Goal: Task Accomplishment & Management: Manage account settings

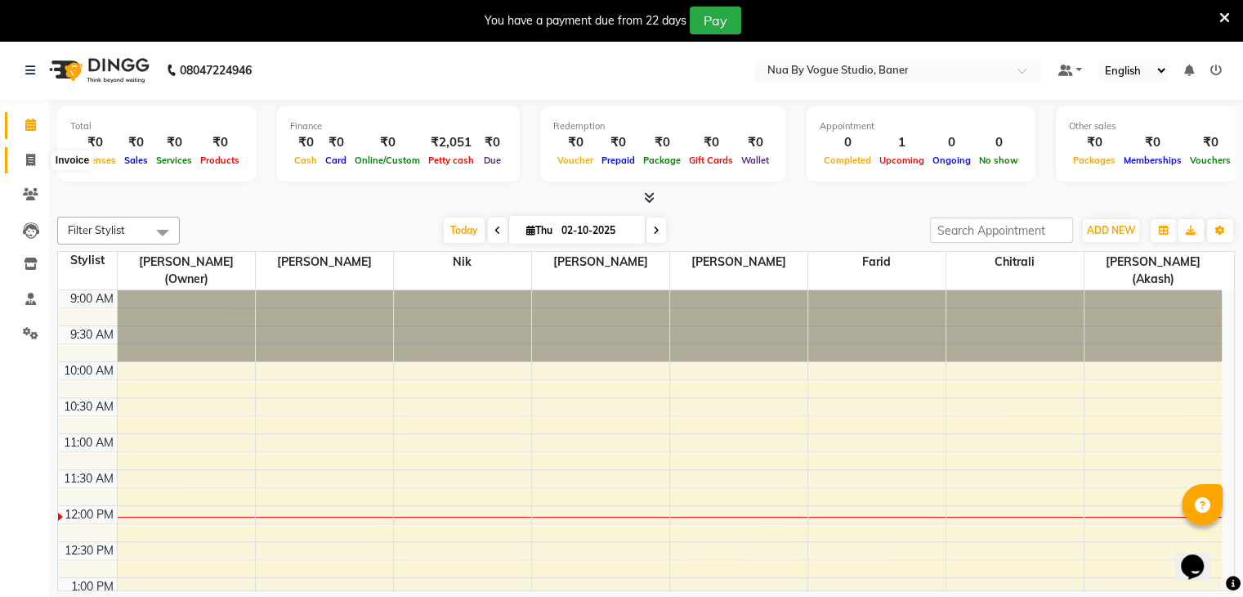
click at [37, 163] on span at bounding box center [30, 160] width 29 height 19
select select "8764"
select select "service"
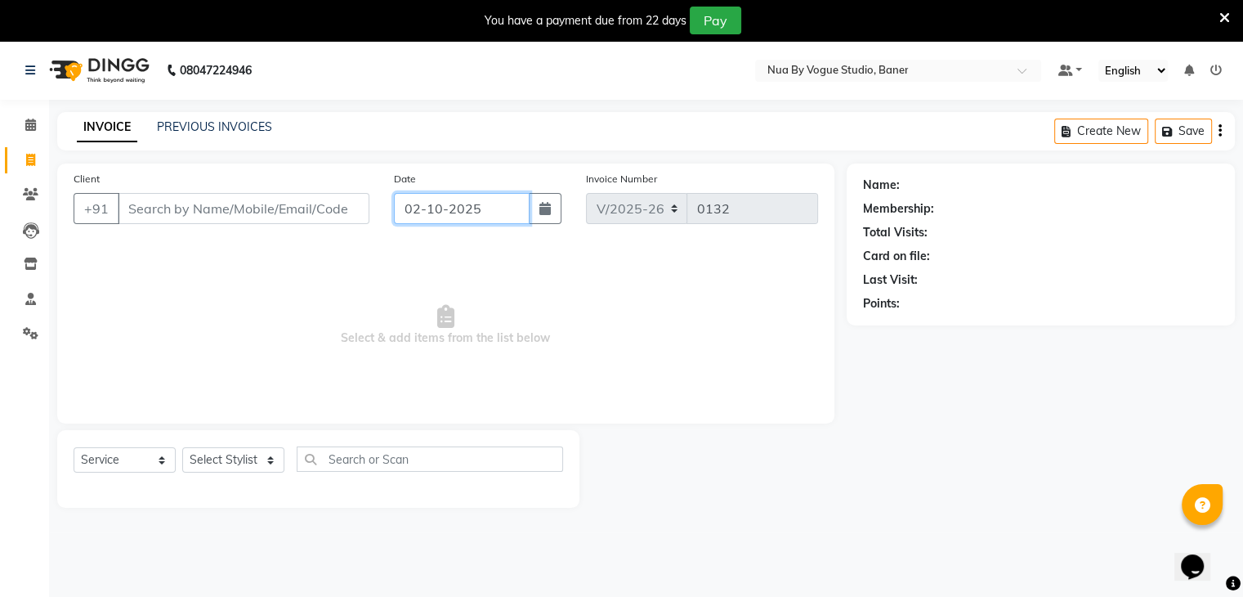
click at [412, 203] on input "02-10-2025" at bounding box center [462, 208] width 136 height 31
select select "10"
select select "2025"
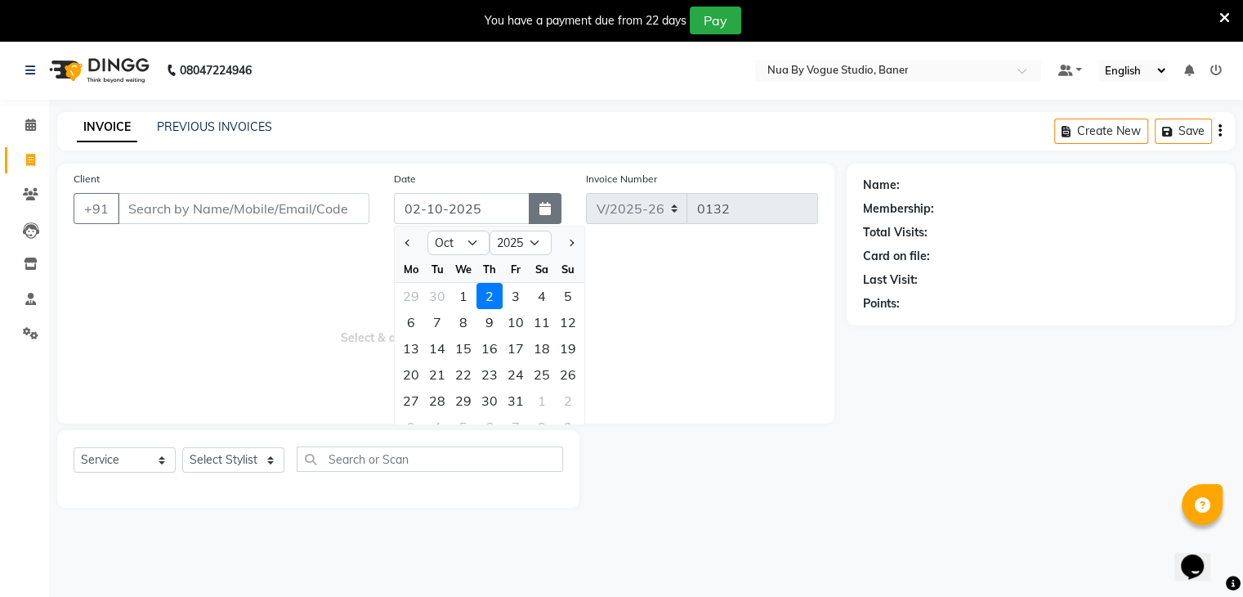
click at [543, 214] on icon "button" at bounding box center [544, 208] width 11 height 13
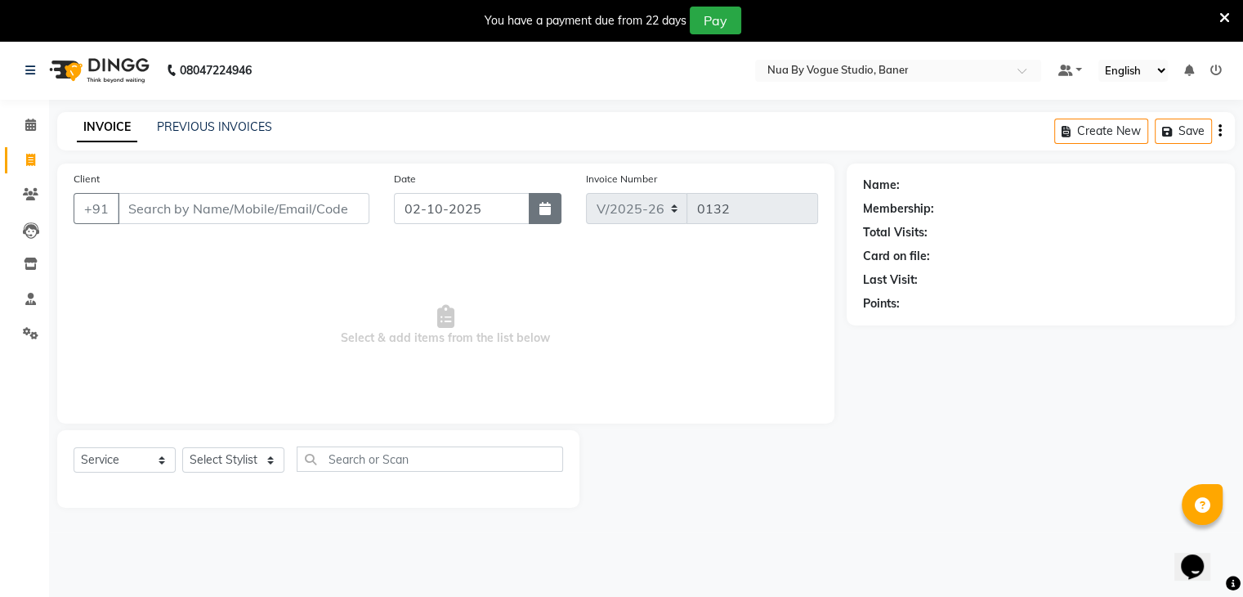
click at [543, 214] on icon "button" at bounding box center [544, 208] width 11 height 13
select select "10"
select select "2025"
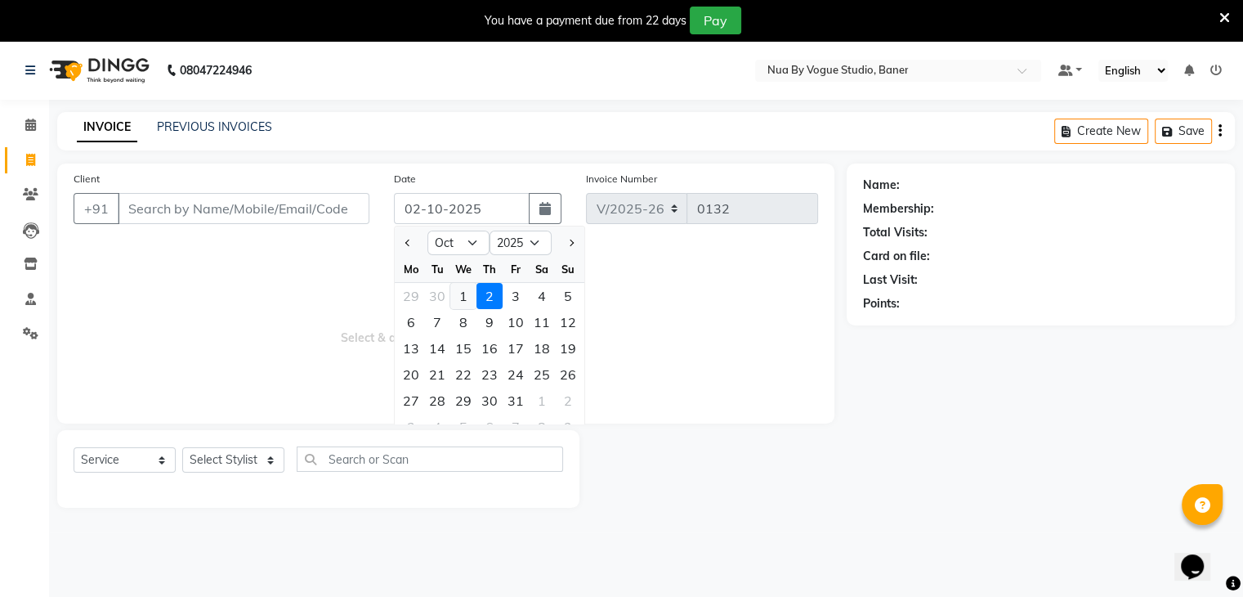
click at [464, 291] on div "1" at bounding box center [463, 296] width 26 height 26
type input "01-10-2025"
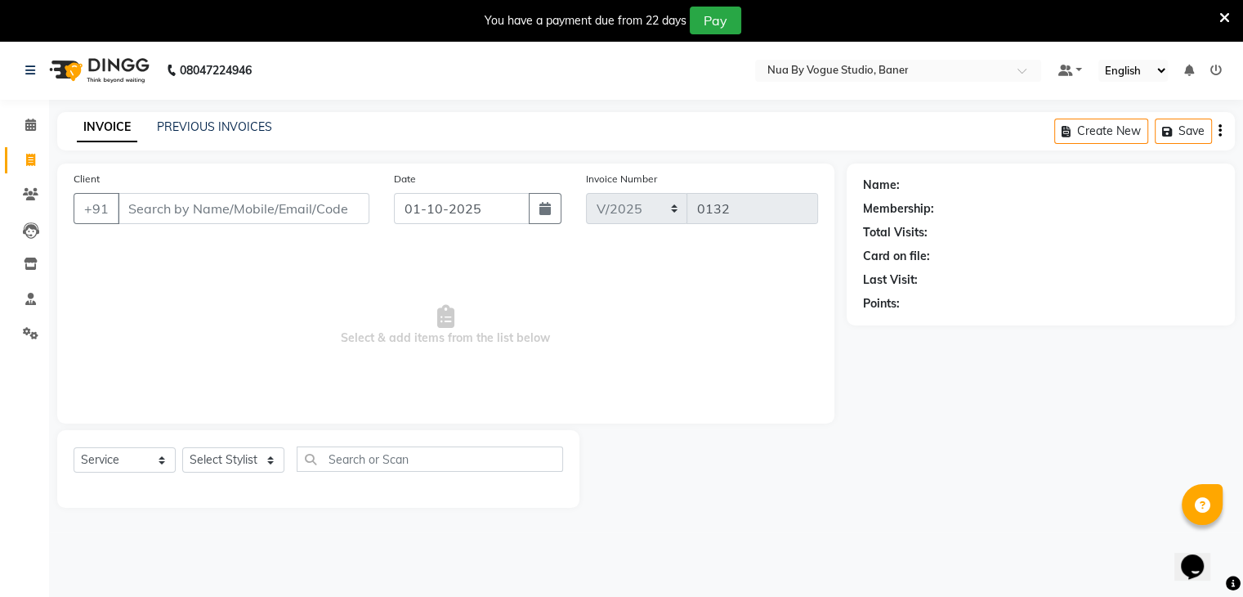
click at [258, 187] on div "Client +91" at bounding box center [221, 203] width 320 height 67
click at [261, 198] on input "Client" at bounding box center [244, 208] width 252 height 31
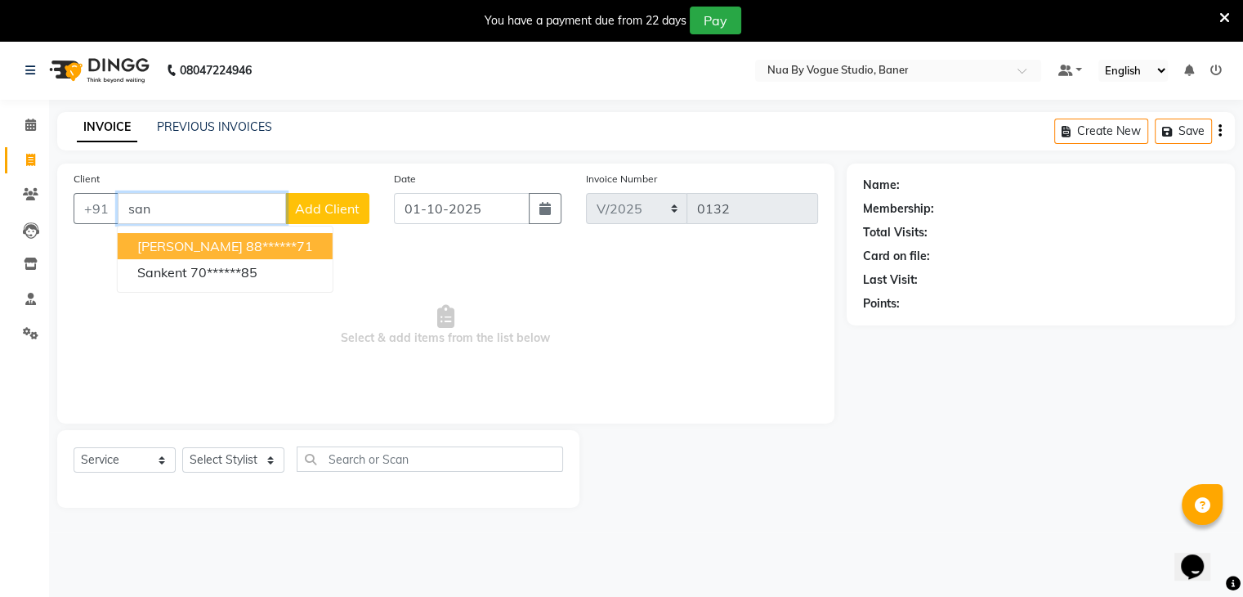
click at [273, 253] on ngb-highlight "88******71" at bounding box center [279, 246] width 67 height 16
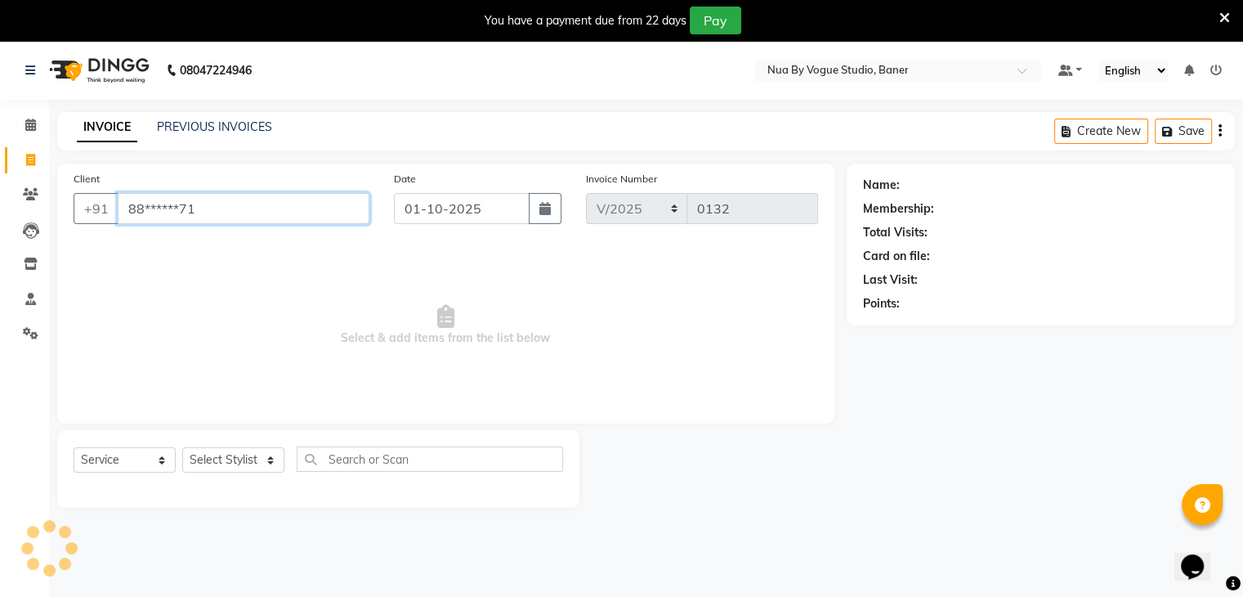
type input "88******71"
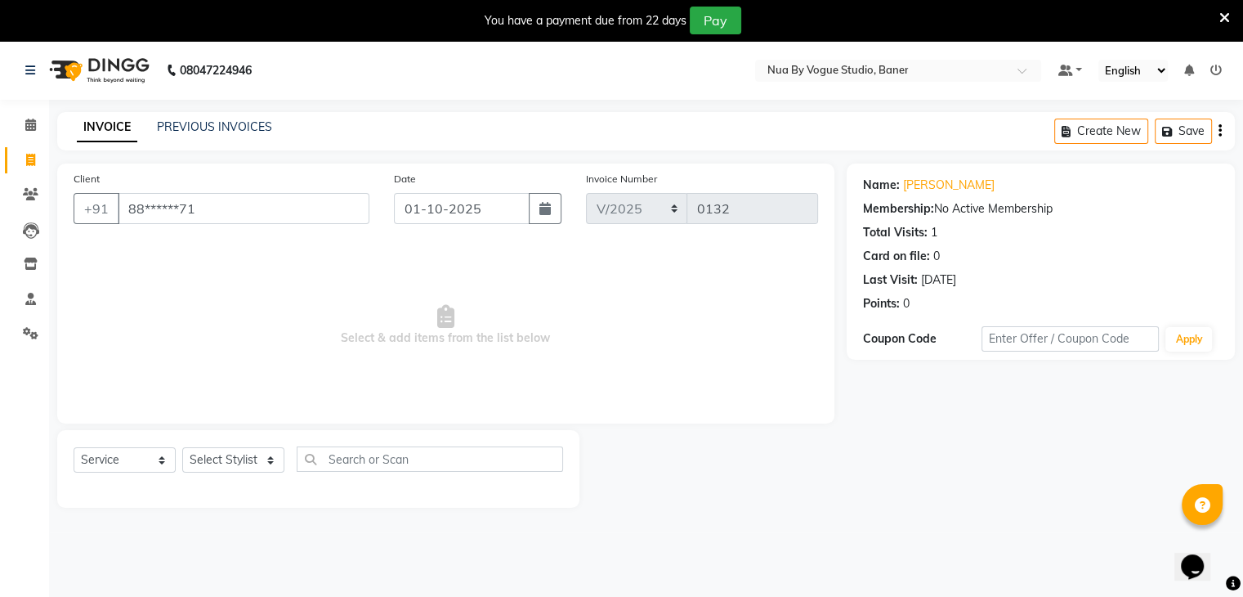
drag, startPoint x: 253, startPoint y: 476, endPoint x: 254, endPoint y: 466, distance: 9.9
click at [254, 466] on div "Select Service Product Membership Package Voucher Prepaid Gift Card Select Styl…" at bounding box center [318, 465] width 489 height 38
click at [254, 466] on select "Select Stylist Chitrali [PERSON_NAME](Owner) [PERSON_NAME] [PERSON_NAME] (Akash…" at bounding box center [233, 459] width 102 height 25
select select "89265"
click at [182, 448] on select "Select Stylist Chitrali [PERSON_NAME](Owner) [PERSON_NAME] [PERSON_NAME] (Akash…" at bounding box center [233, 459] width 102 height 25
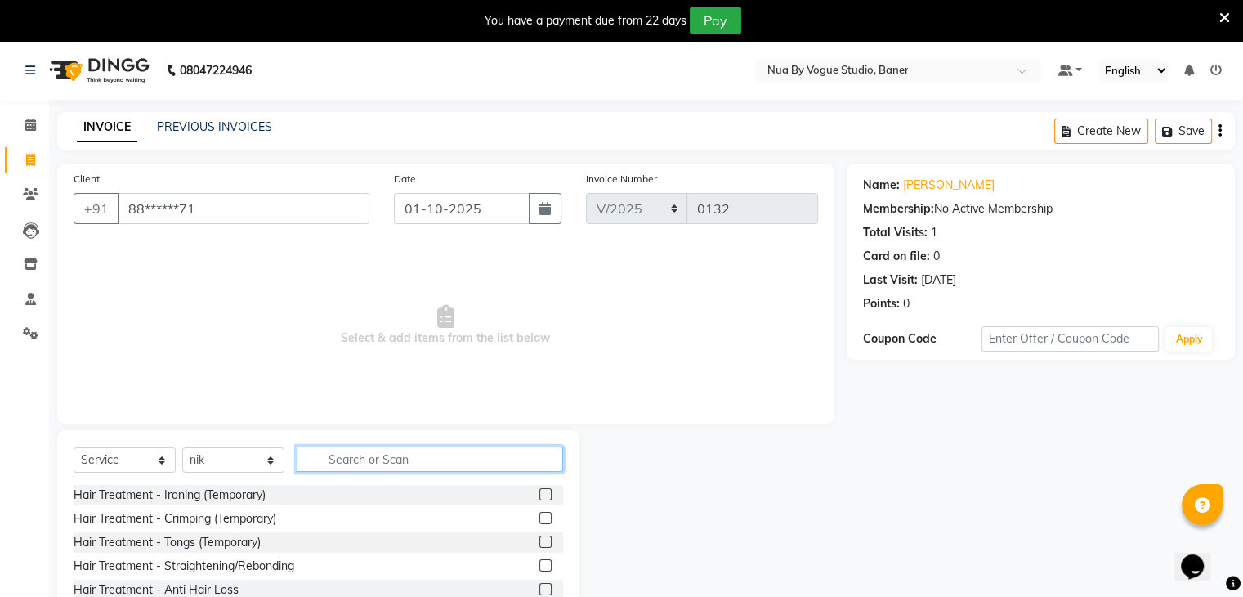
click at [343, 462] on input "text" at bounding box center [430, 458] width 266 height 25
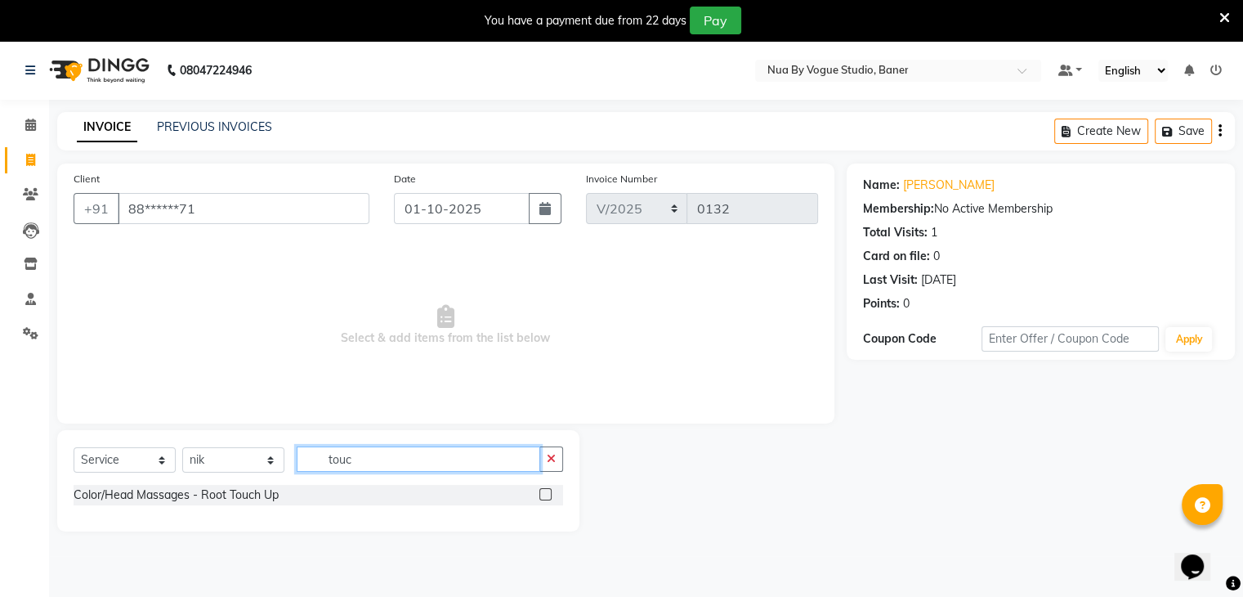
type input "touc"
click at [413, 487] on div "Color/Head Massages - Root Touch Up" at bounding box center [318, 495] width 489 height 20
click at [543, 492] on label at bounding box center [545, 494] width 12 height 12
click at [543, 492] on input "checkbox" at bounding box center [544, 494] width 11 height 11
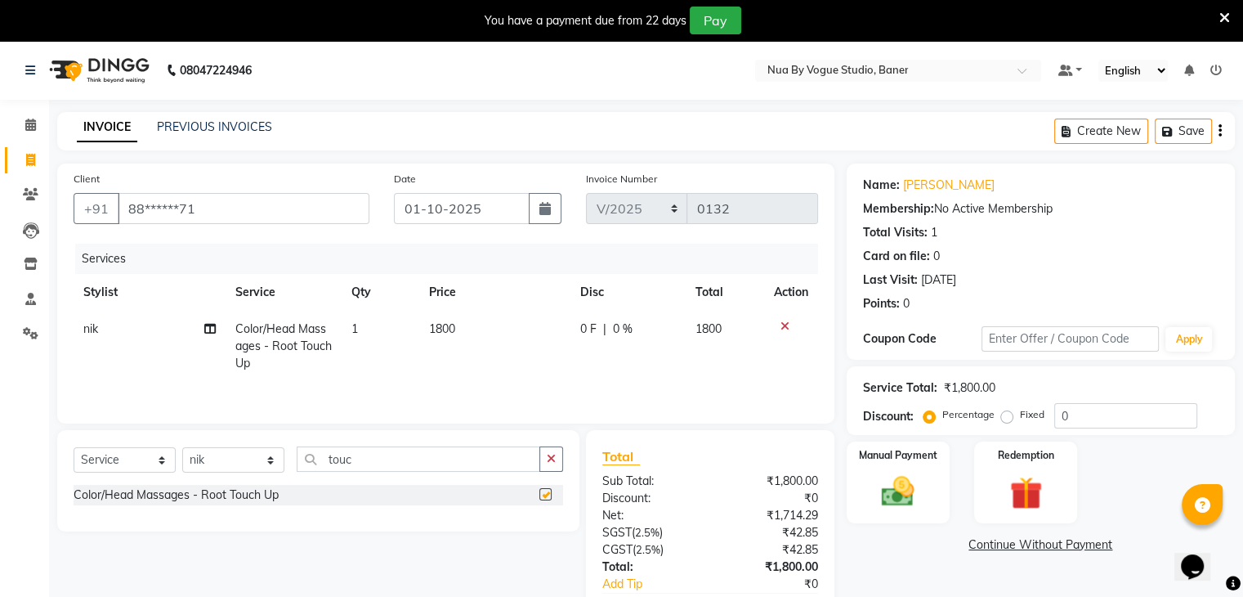
checkbox input "false"
click at [585, 323] on span "0 F" at bounding box center [588, 328] width 16 height 17
select select "89265"
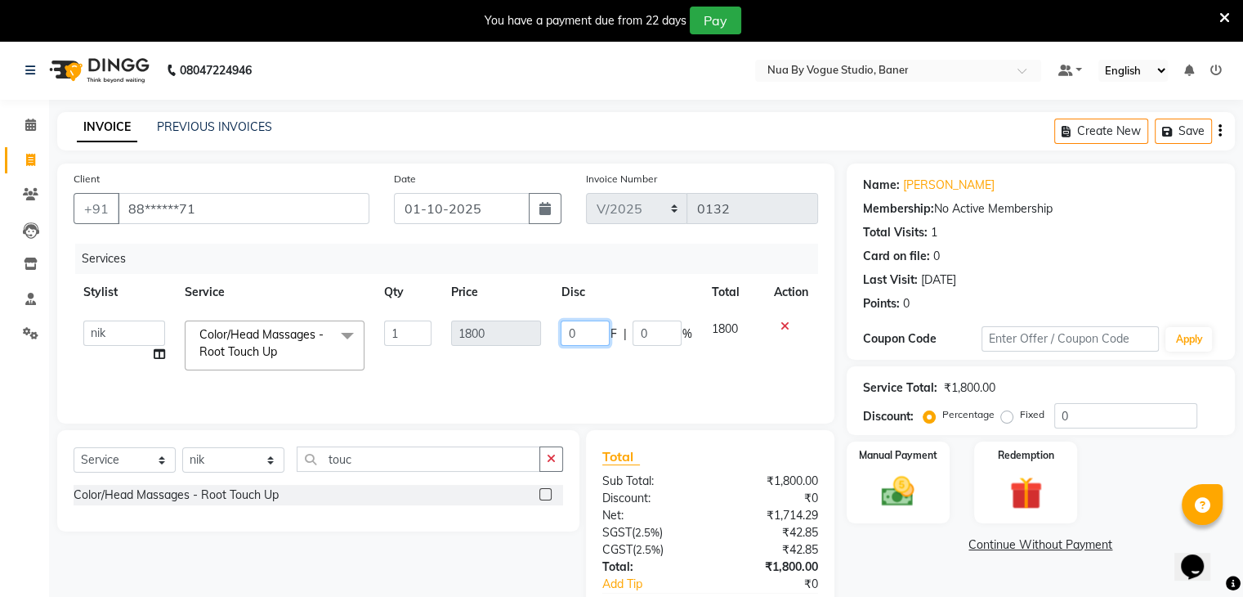
click at [590, 324] on input "0" at bounding box center [585, 332] width 49 height 25
type input "1000"
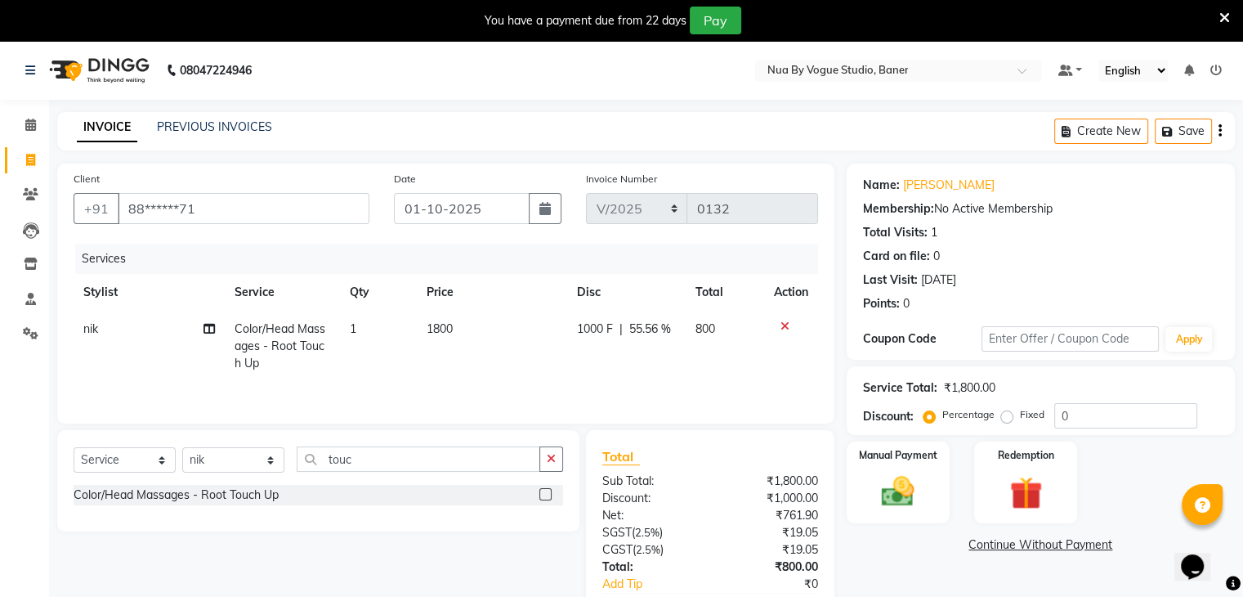
click at [596, 351] on td "1000 F | 55.56 %" at bounding box center [626, 346] width 119 height 71
select select "89265"
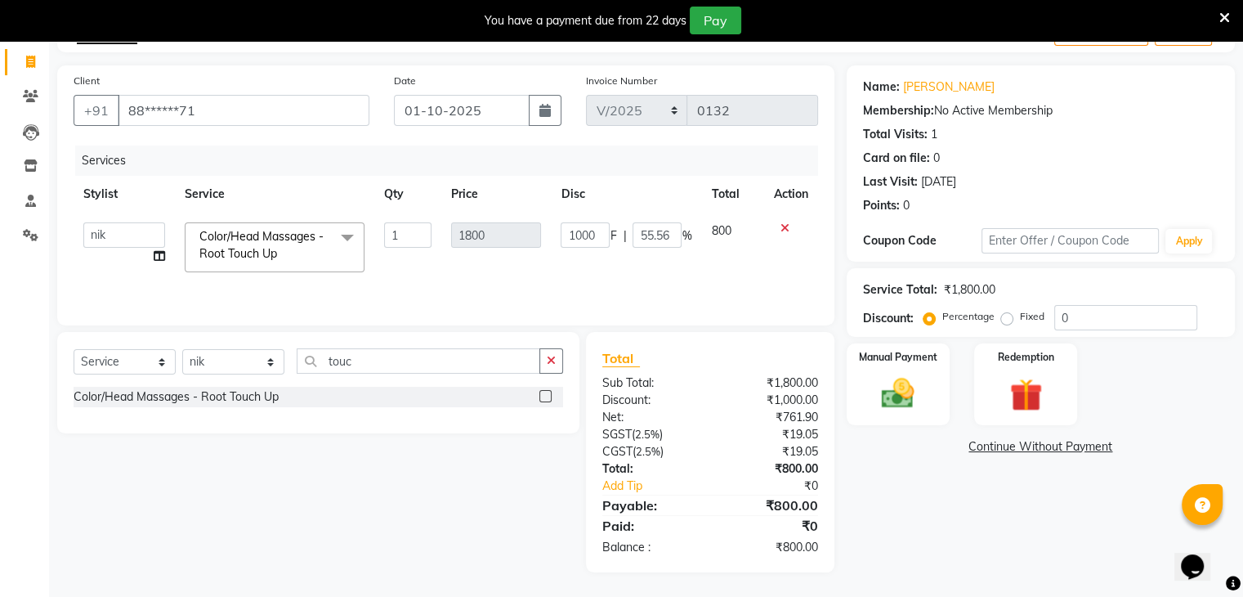
scroll to position [98, 0]
click at [902, 410] on img at bounding box center [897, 393] width 55 height 39
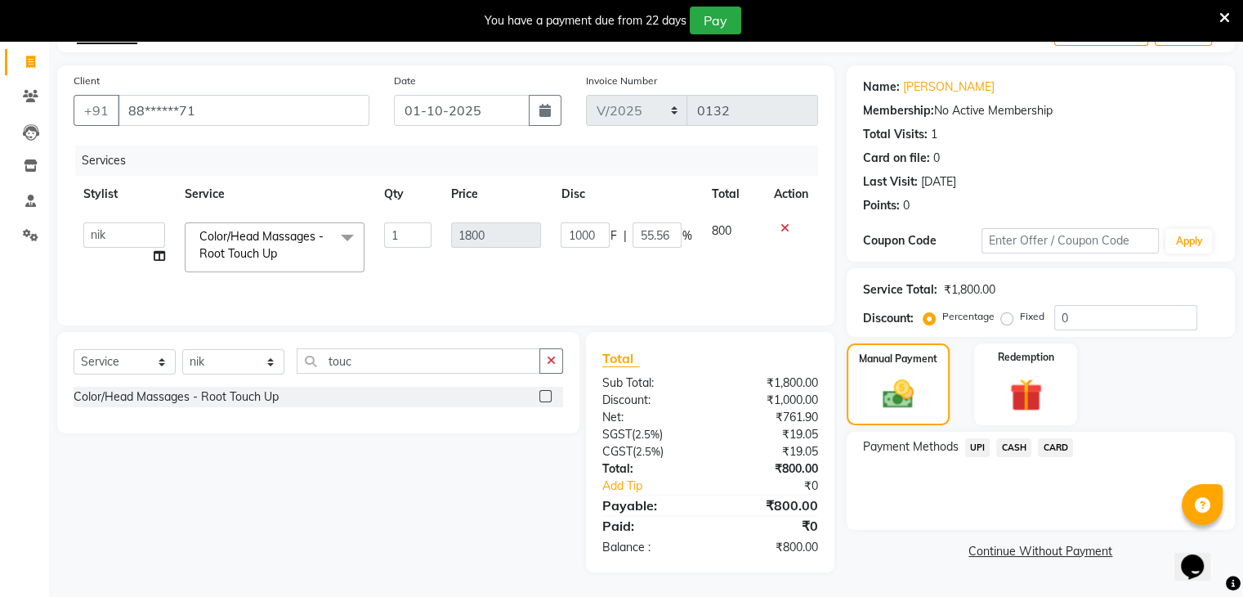
click at [1003, 446] on span "CASH" at bounding box center [1013, 447] width 35 height 19
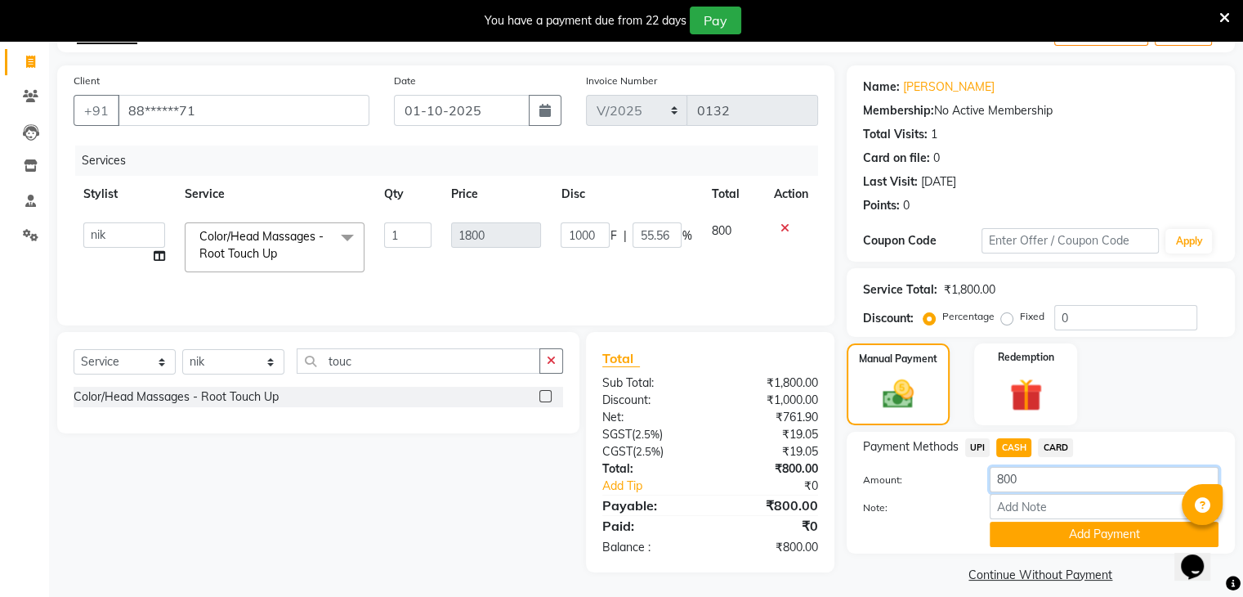
click at [1026, 472] on input "800" at bounding box center [1104, 479] width 229 height 25
type input "8"
type input "300"
click at [1044, 531] on button "Add Payment" at bounding box center [1104, 533] width 229 height 25
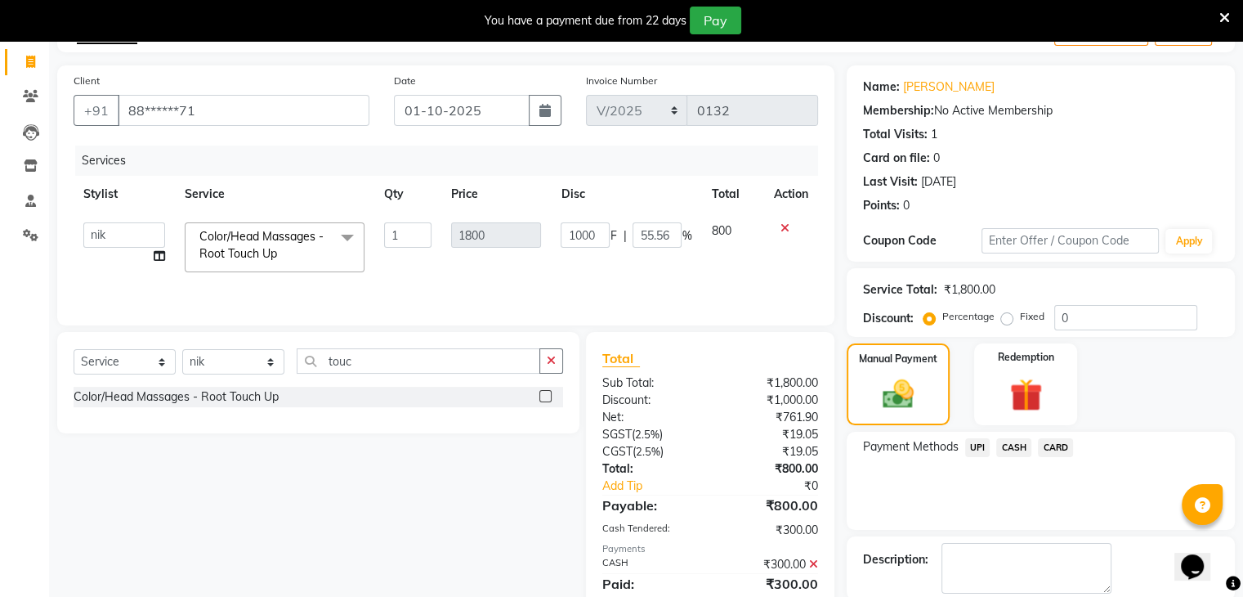
click at [816, 562] on icon at bounding box center [813, 563] width 9 height 11
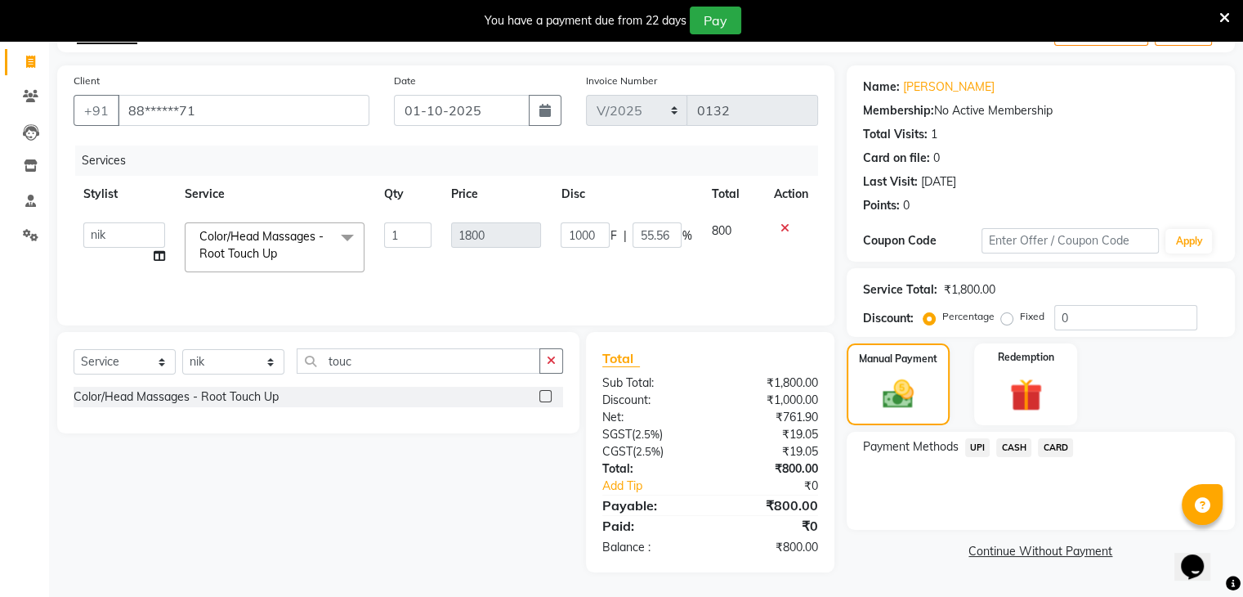
click at [1017, 445] on span "CASH" at bounding box center [1013, 447] width 35 height 19
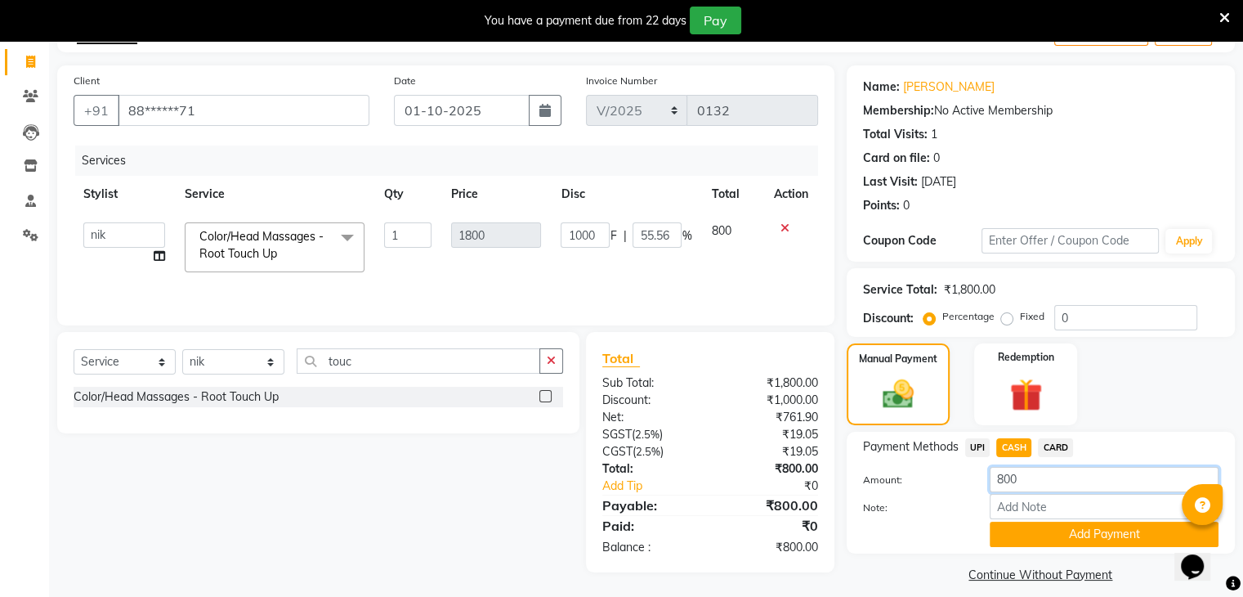
click at [1018, 478] on input "800" at bounding box center [1104, 479] width 229 height 25
type input "8"
type input "500"
click at [1056, 525] on button "Add Payment" at bounding box center [1104, 533] width 229 height 25
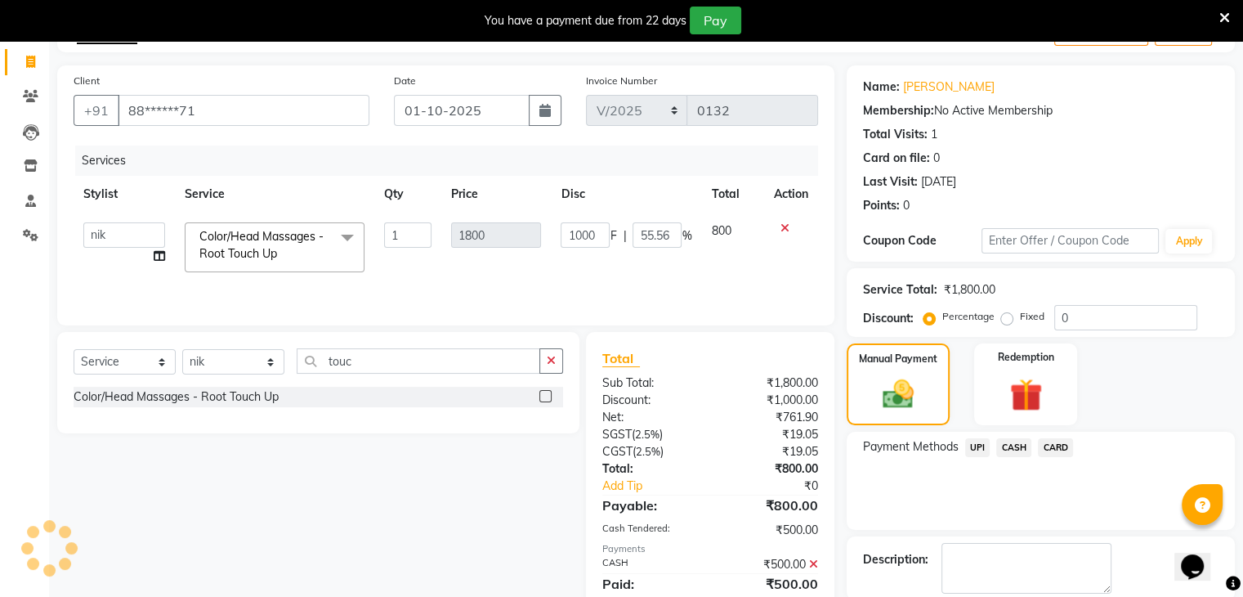
click at [977, 445] on span "UPI" at bounding box center [977, 447] width 25 height 19
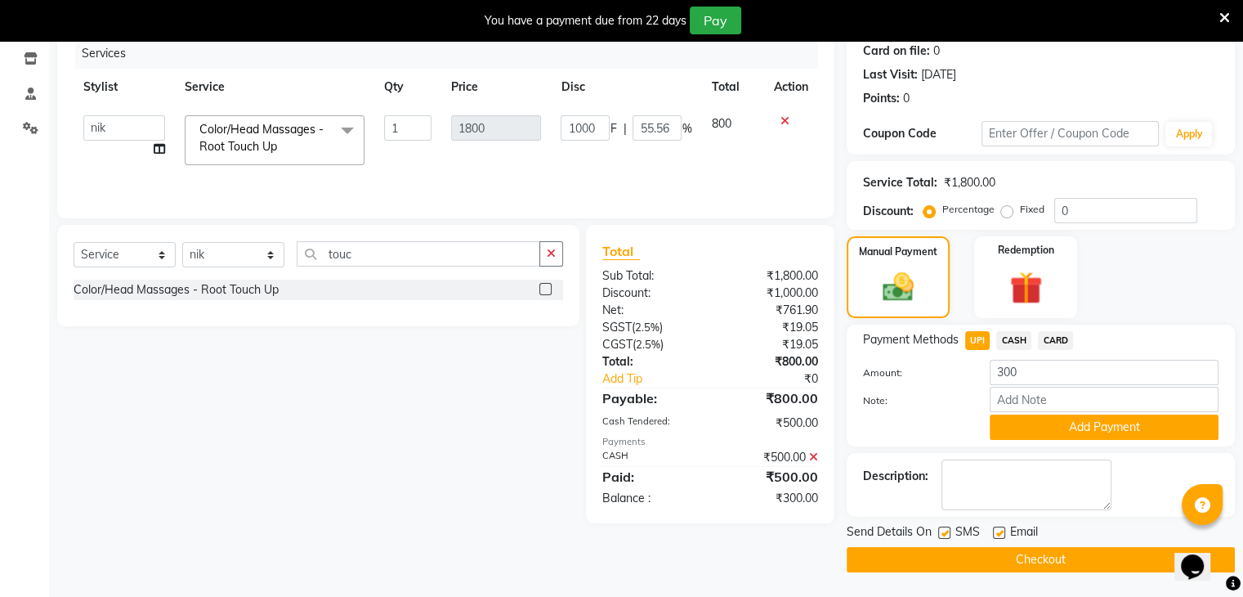
scroll to position [205, 0]
click at [1057, 432] on button "Add Payment" at bounding box center [1104, 426] width 229 height 25
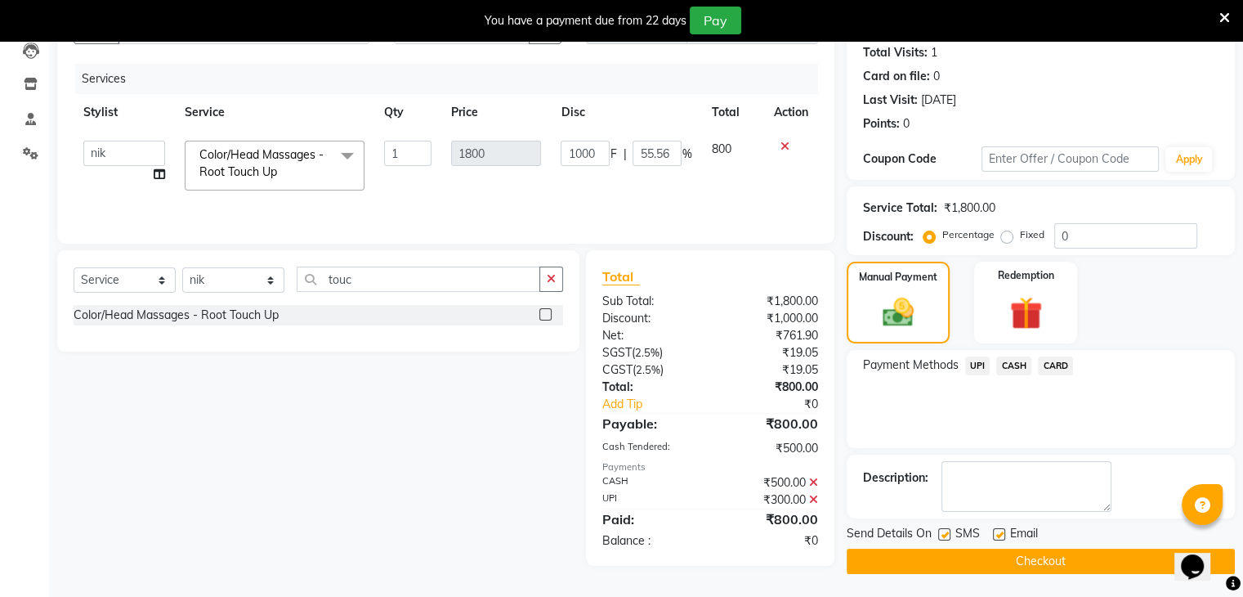
click at [912, 556] on button "Checkout" at bounding box center [1041, 560] width 388 height 25
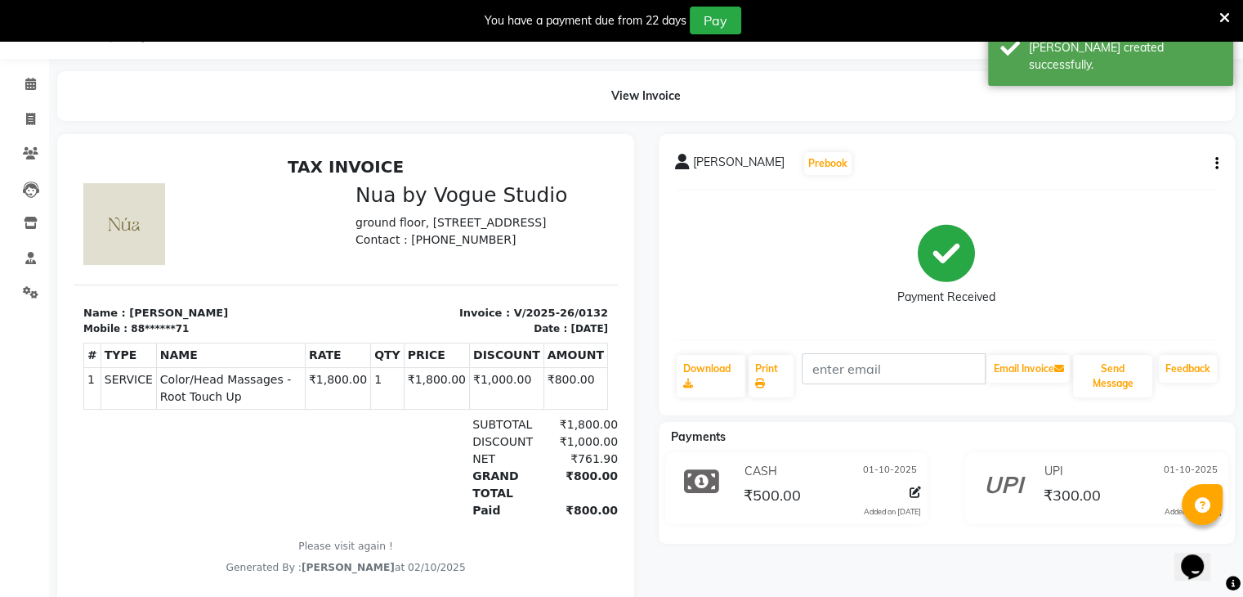
scroll to position [87, 0]
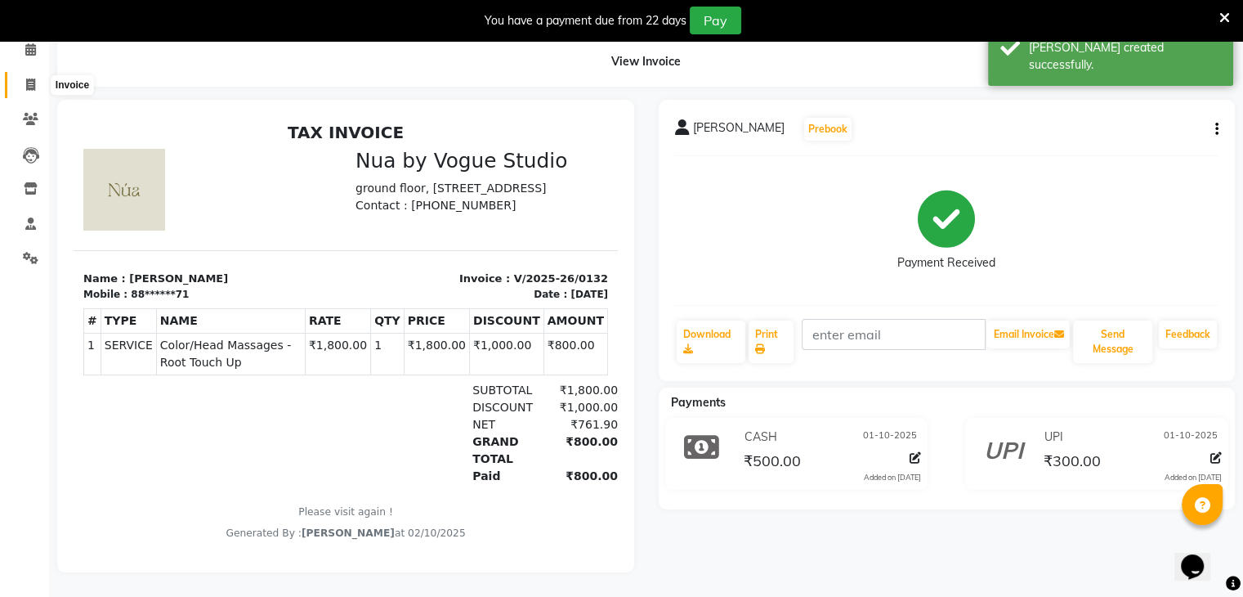
click at [30, 78] on icon at bounding box center [30, 84] width 9 height 12
select select "service"
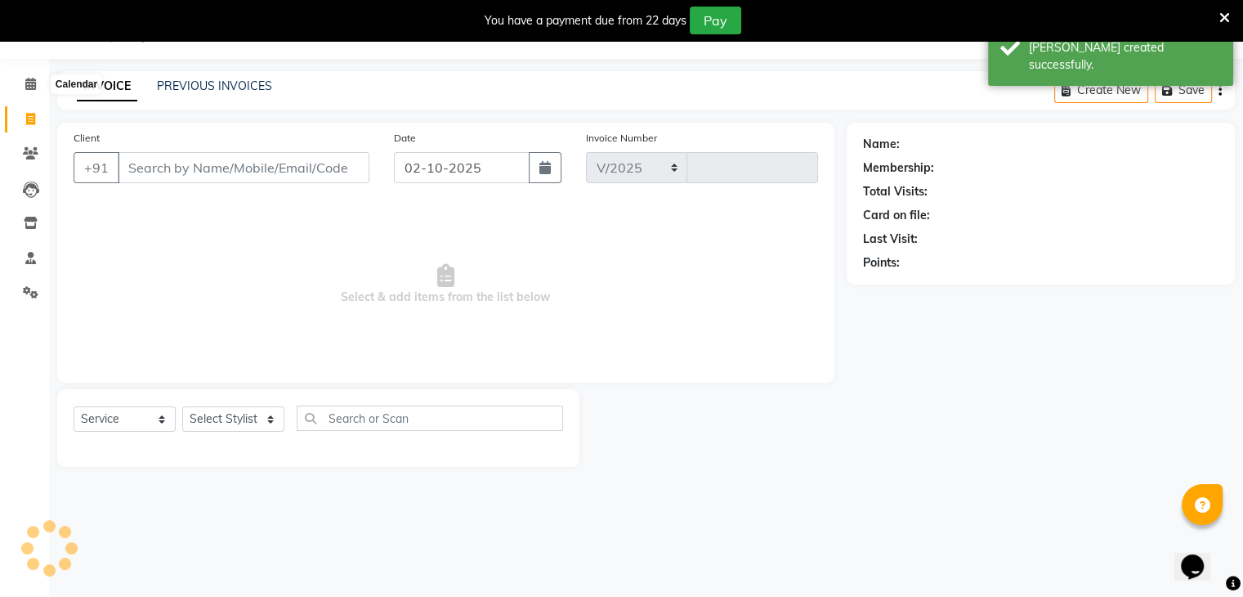
select select "8764"
type input "0133"
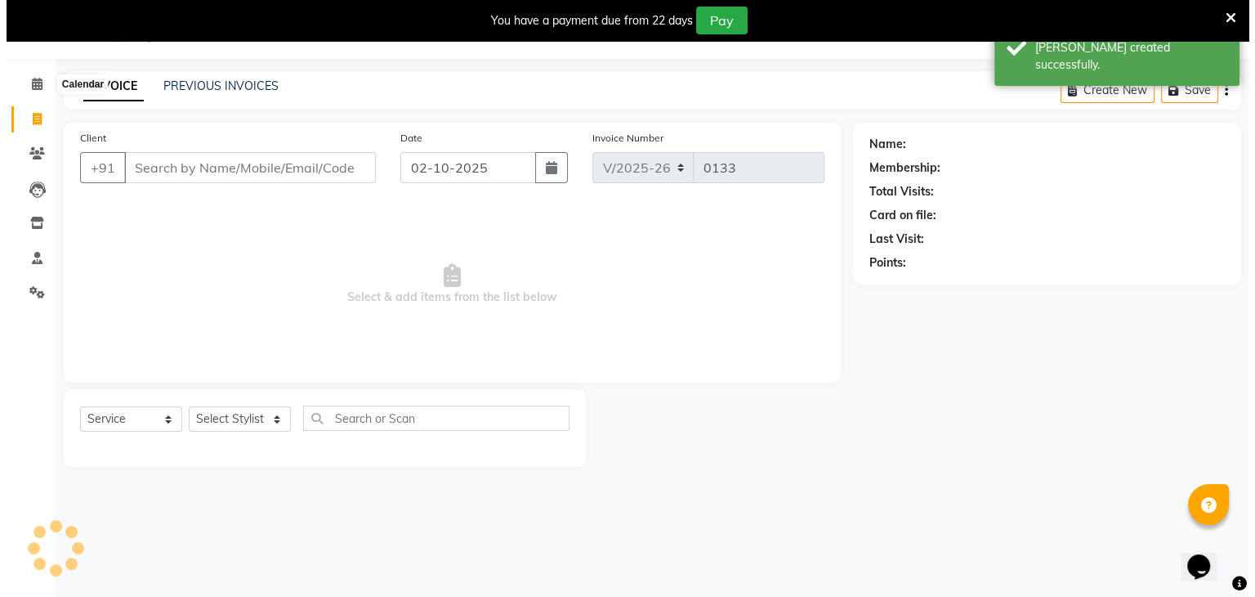
scroll to position [41, 0]
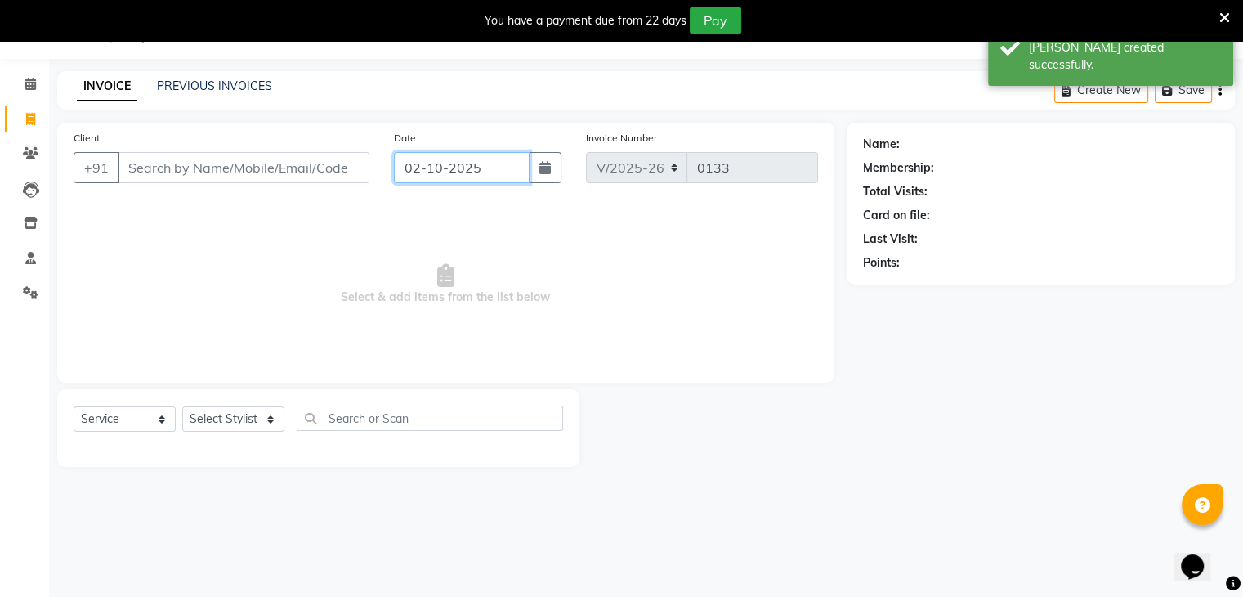
click at [436, 177] on input "02-10-2025" at bounding box center [462, 167] width 136 height 31
select select "10"
select select "2025"
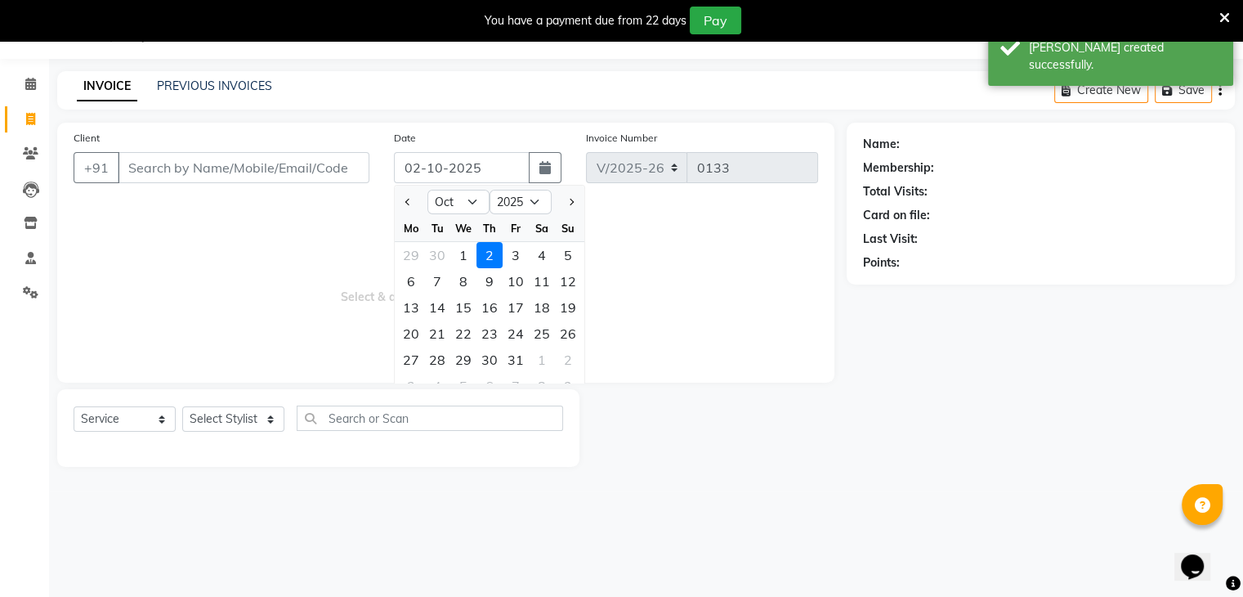
click at [598, 253] on span "Select & add items from the list below" at bounding box center [446, 284] width 744 height 163
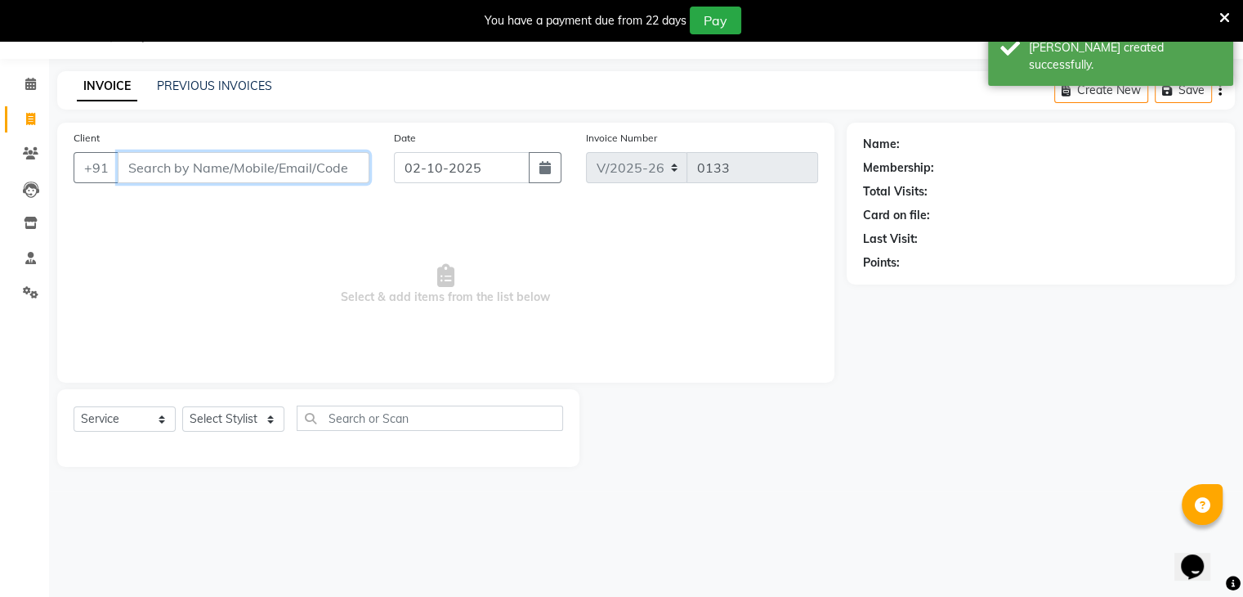
click at [176, 169] on input "Client" at bounding box center [244, 167] width 252 height 31
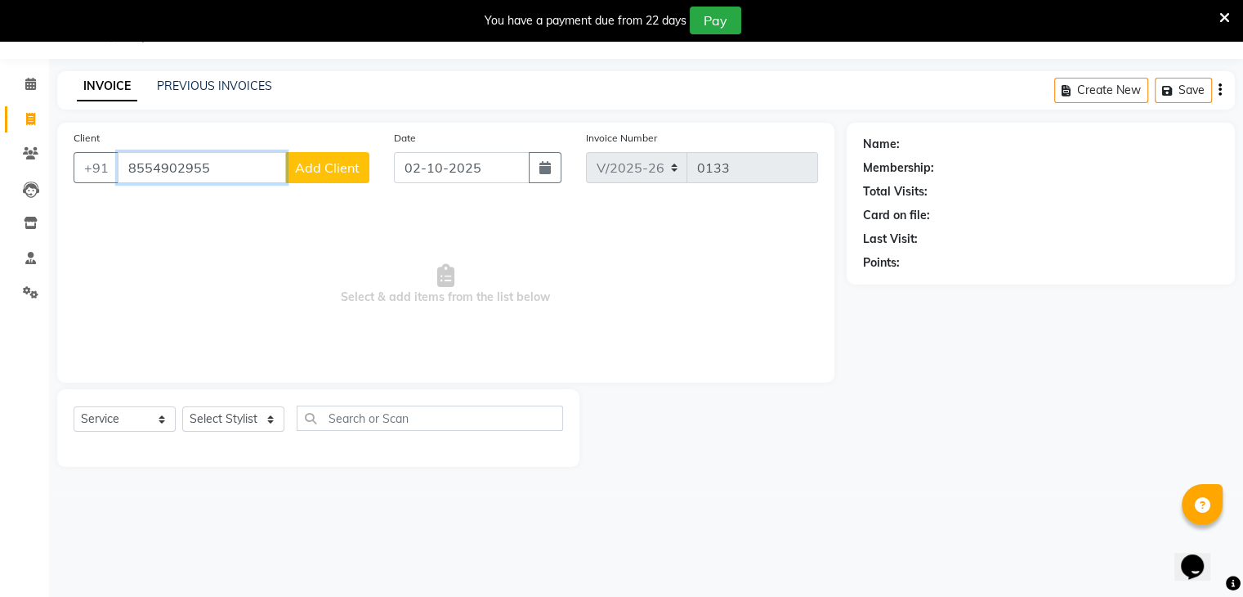
type input "8554902955"
click at [310, 152] on button "Add Client" at bounding box center [327, 167] width 84 height 31
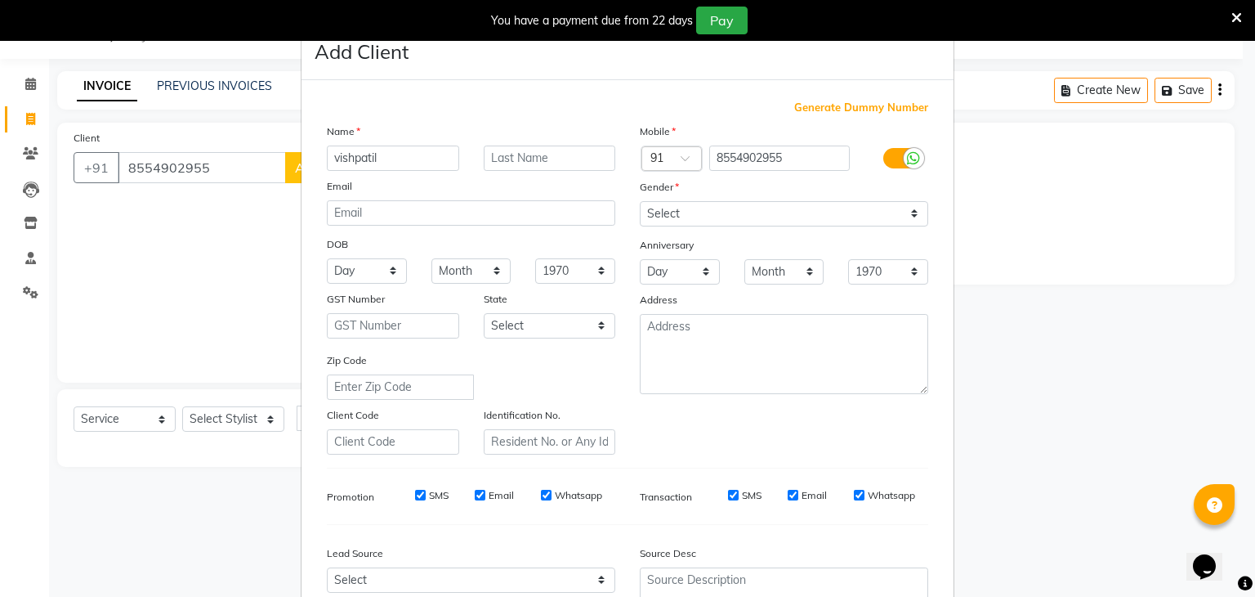
type input "vishpatil"
click at [690, 202] on select "Select [DEMOGRAPHIC_DATA] [DEMOGRAPHIC_DATA] Other Prefer Not To Say" at bounding box center [784, 213] width 288 height 25
select select "[DEMOGRAPHIC_DATA]"
click at [640, 202] on select "Select [DEMOGRAPHIC_DATA] [DEMOGRAPHIC_DATA] Other Prefer Not To Say" at bounding box center [784, 213] width 288 height 25
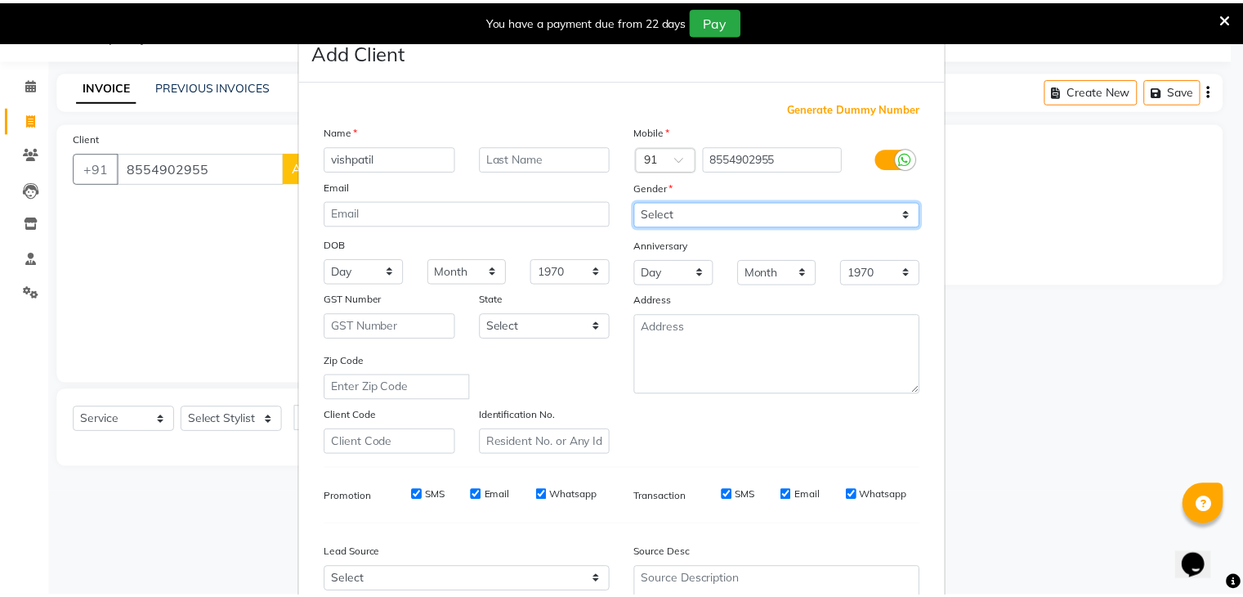
scroll to position [166, 0]
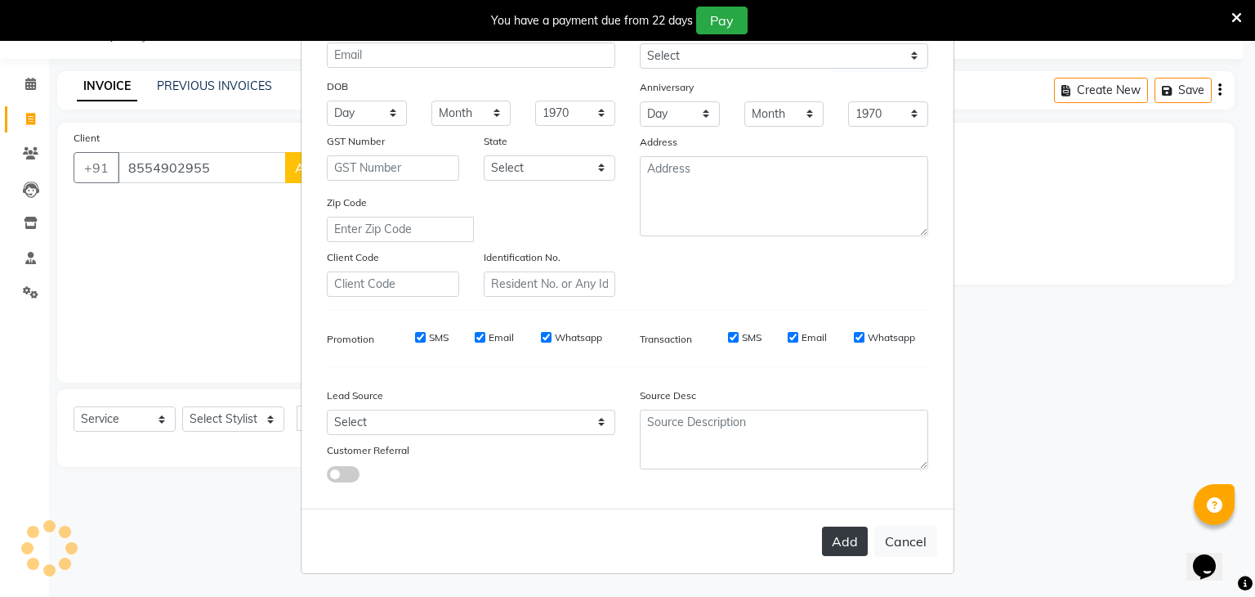
click at [850, 534] on button "Add" at bounding box center [845, 540] width 46 height 29
type input "85******55"
select select
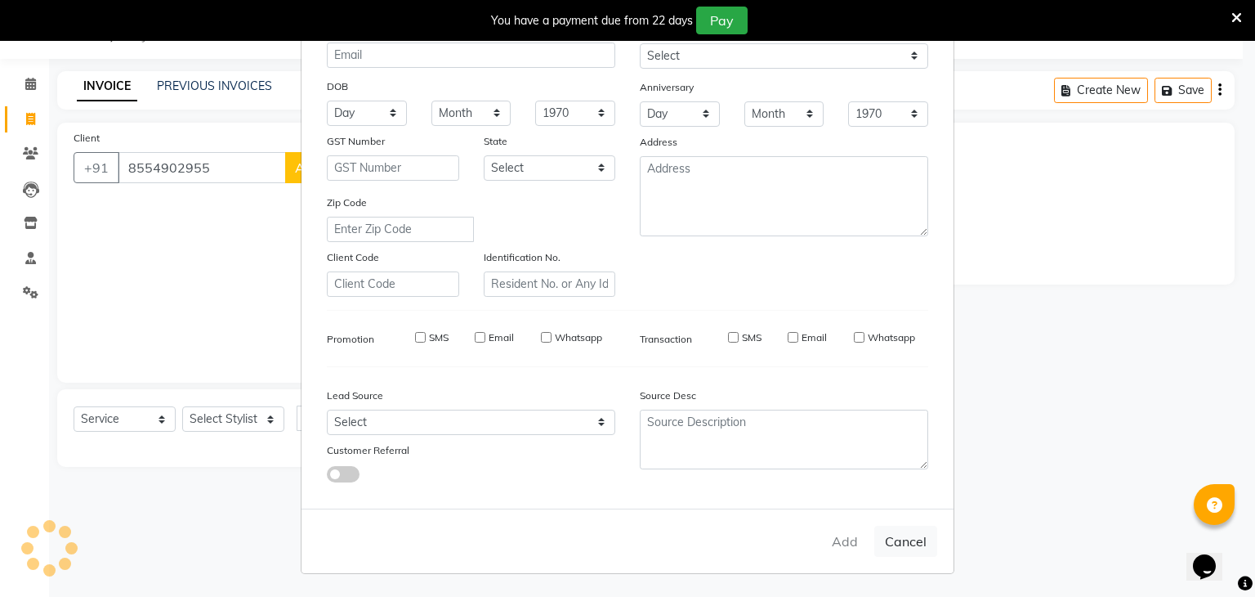
select select
checkbox input "false"
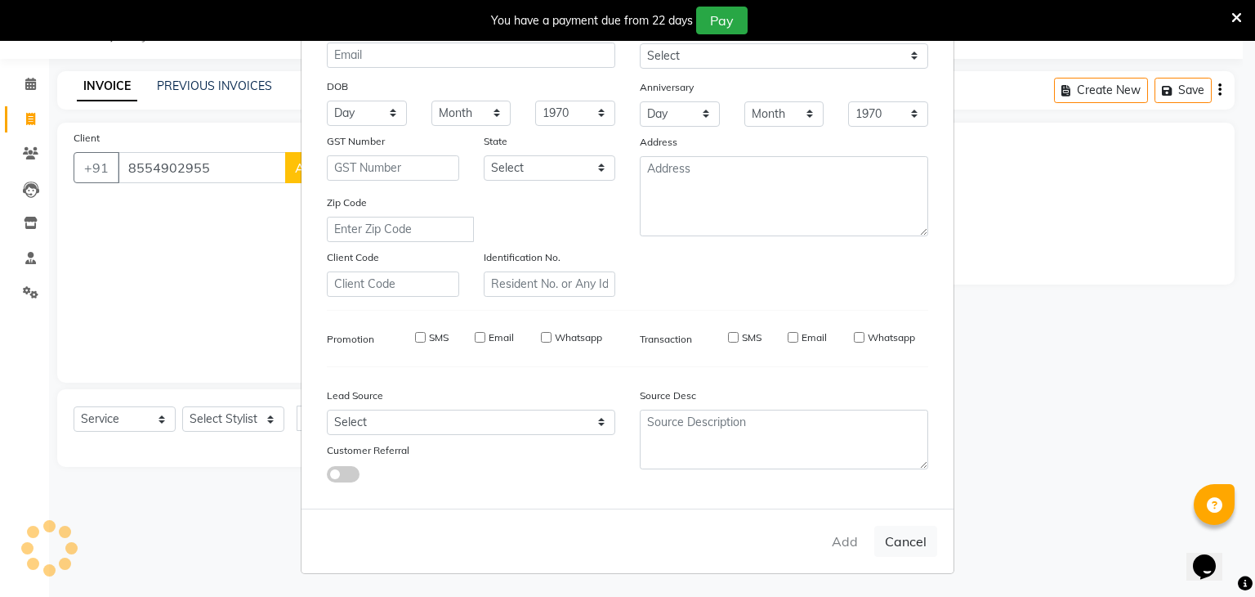
checkbox input "false"
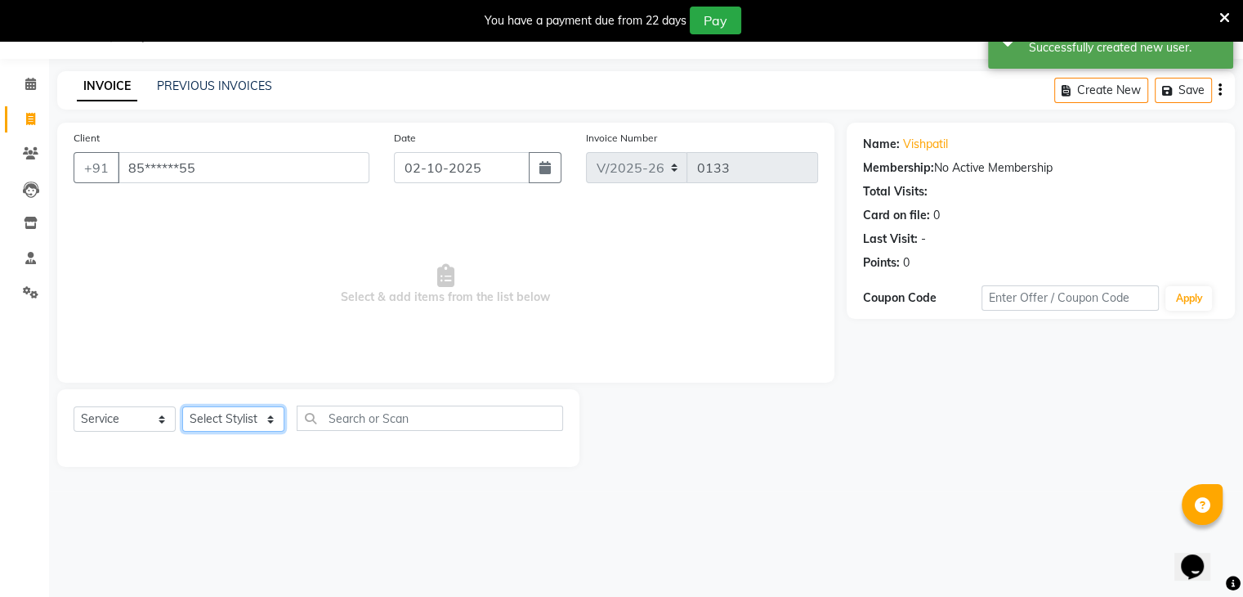
click at [270, 416] on select "Select Stylist Chitrali [PERSON_NAME](Owner) [PERSON_NAME] [PERSON_NAME] (Akash…" at bounding box center [233, 418] width 102 height 25
select select "89459"
click at [182, 407] on select "Select Stylist Chitrali [PERSON_NAME](Owner) [PERSON_NAME] [PERSON_NAME] (Akash…" at bounding box center [233, 418] width 102 height 25
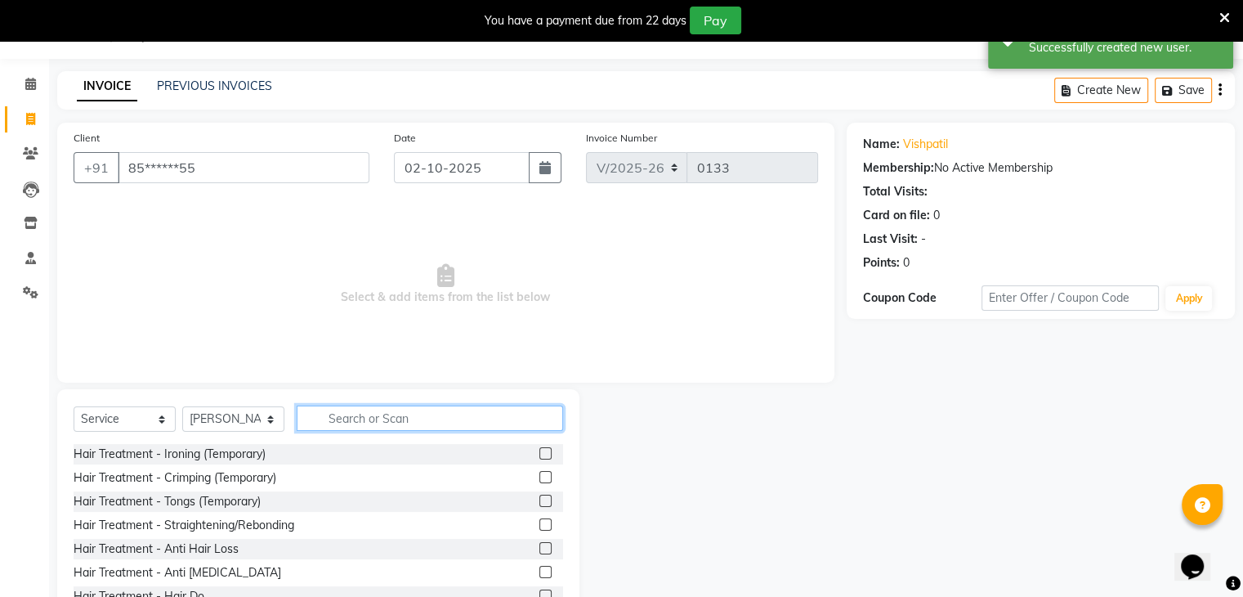
click at [336, 408] on input "text" at bounding box center [430, 417] width 266 height 25
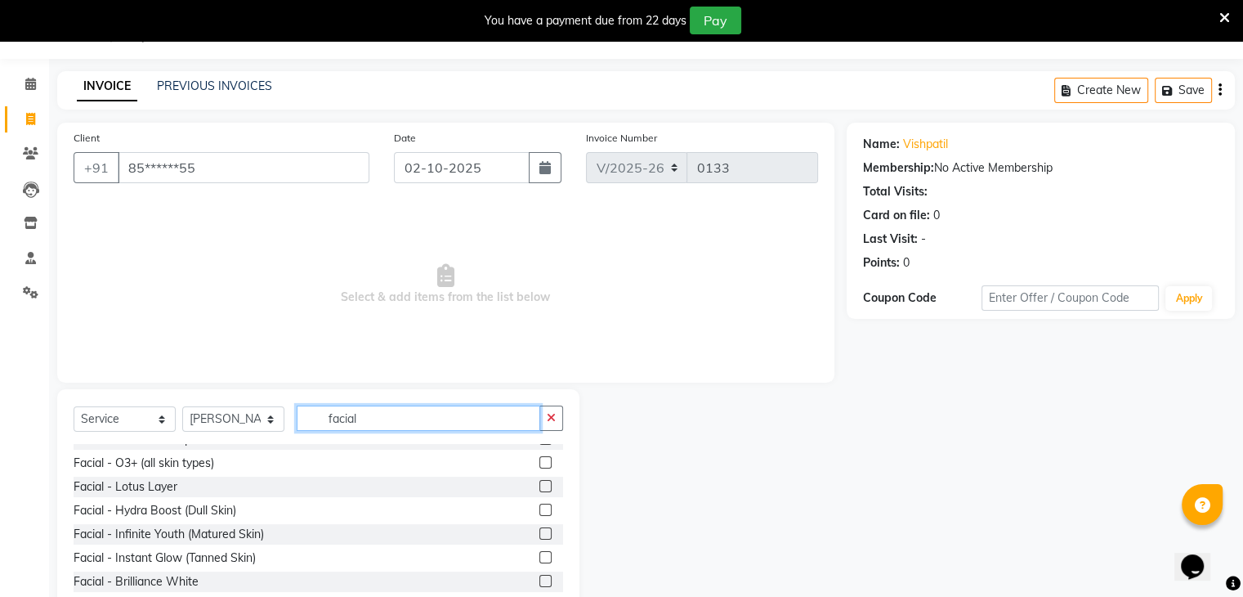
scroll to position [436, 0]
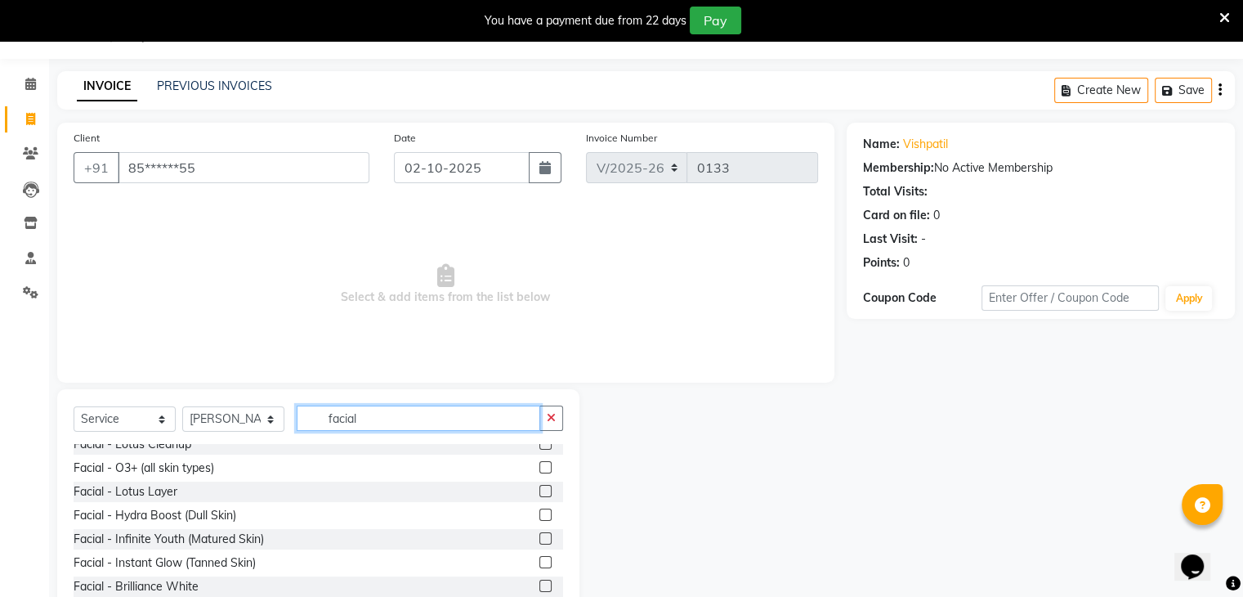
type input "facial"
click at [539, 490] on label at bounding box center [545, 491] width 12 height 12
click at [539, 490] on input "checkbox" at bounding box center [544, 491] width 11 height 11
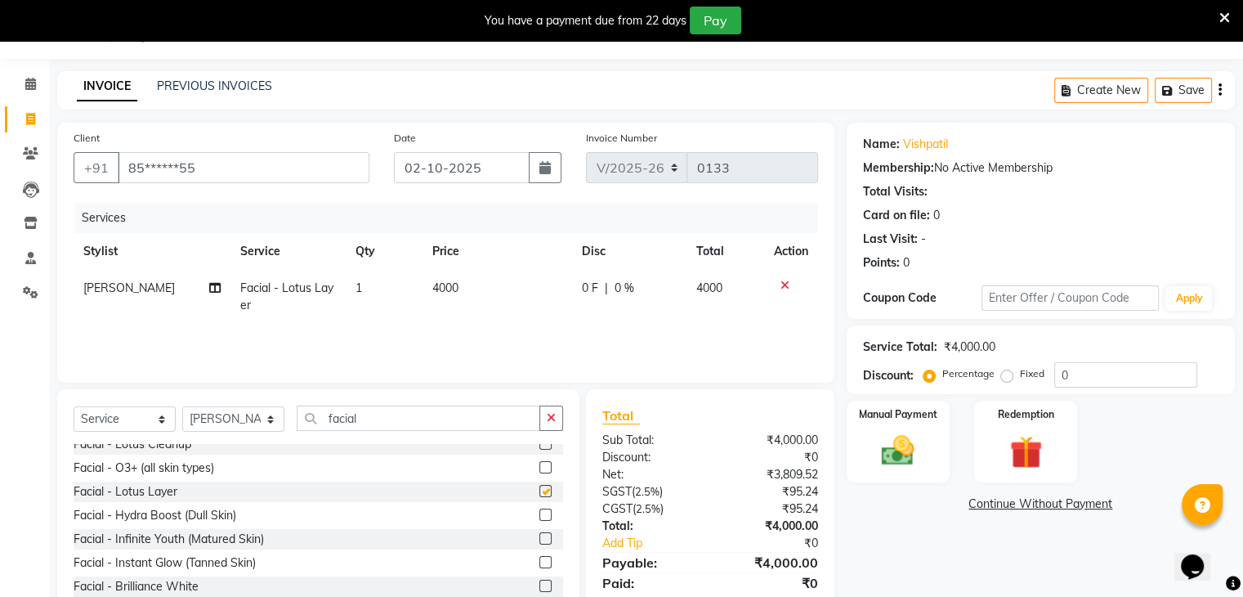
checkbox input "false"
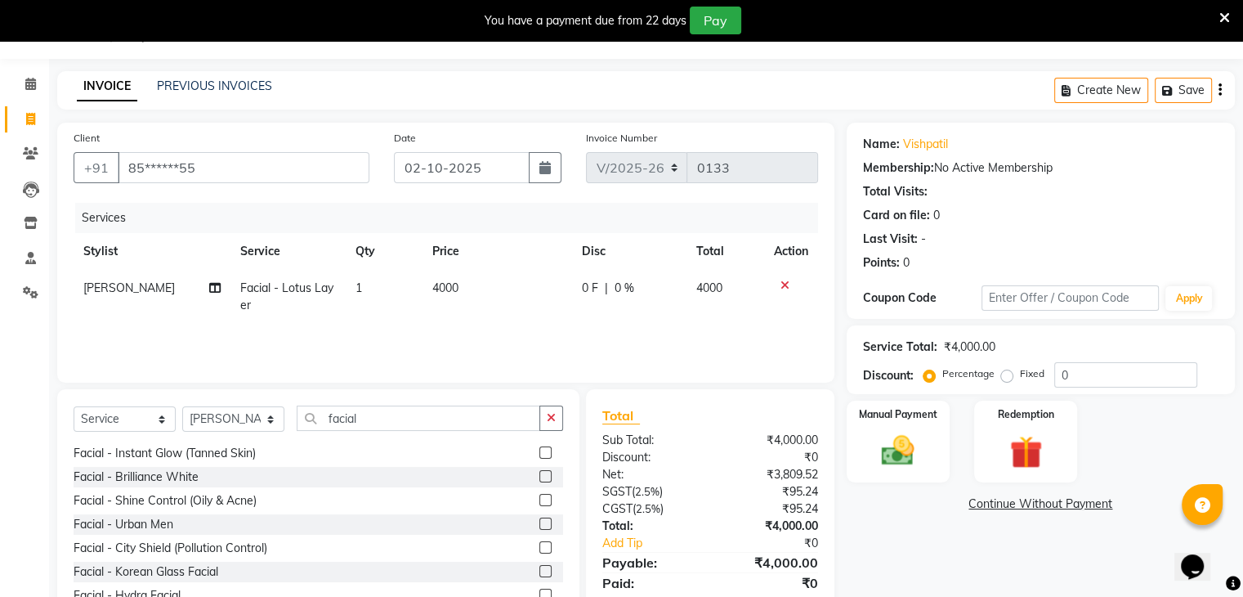
scroll to position [546, 0]
click at [387, 428] on input "facial" at bounding box center [419, 417] width 244 height 25
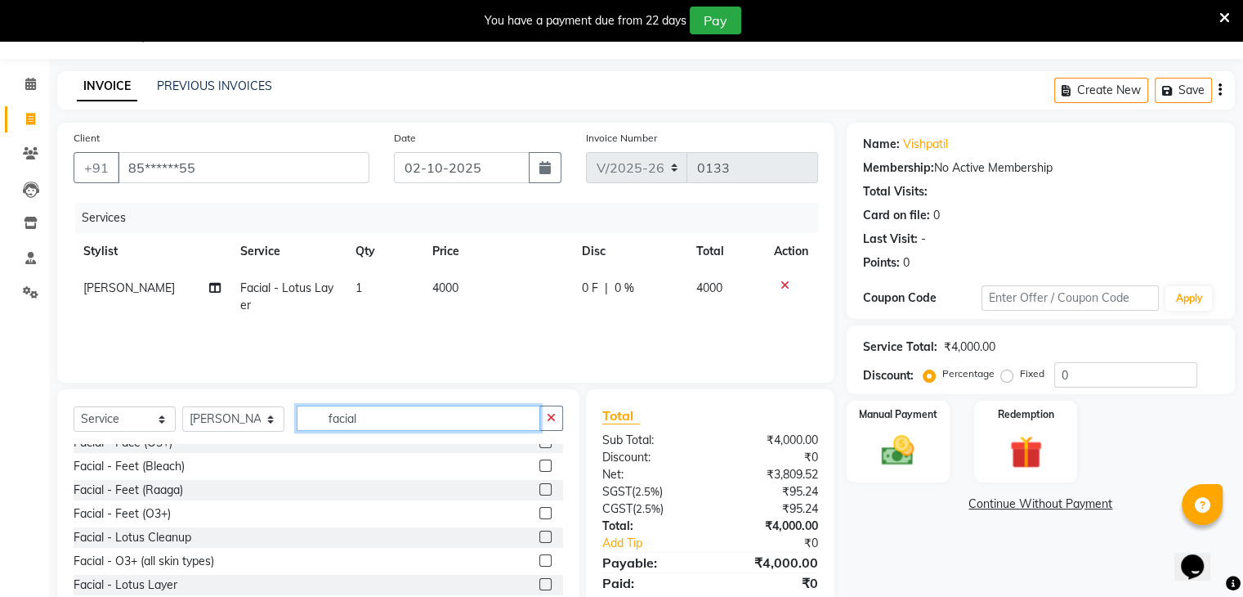
scroll to position [350, 0]
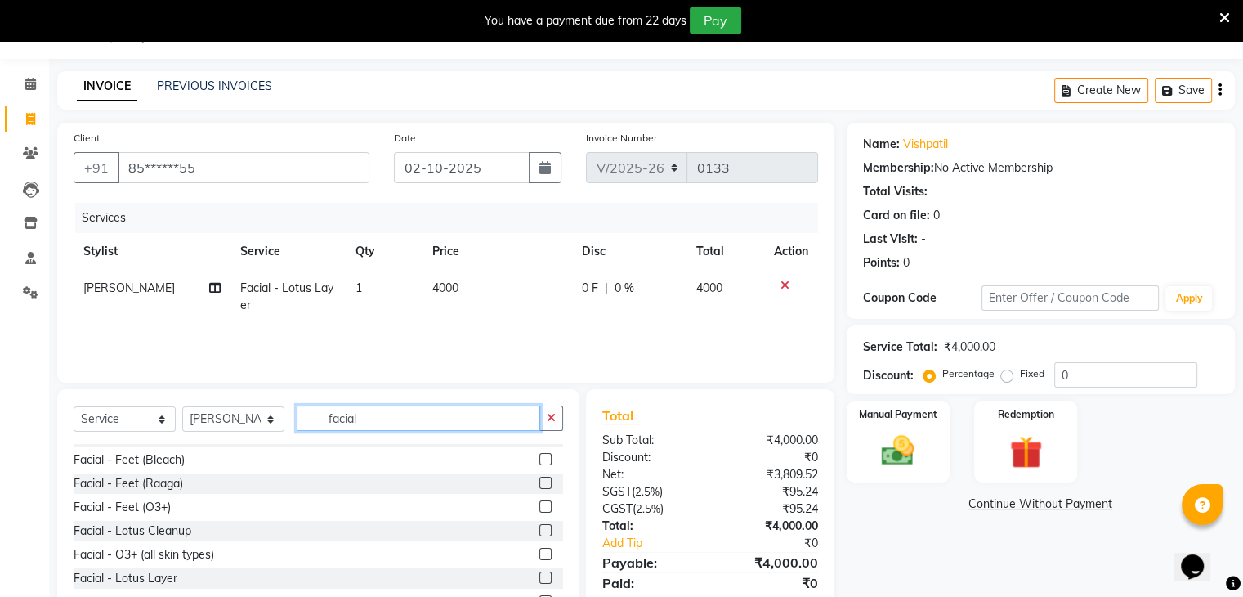
type input "facial"
click at [539, 529] on label at bounding box center [545, 530] width 12 height 12
click at [539, 529] on input "checkbox" at bounding box center [544, 530] width 11 height 11
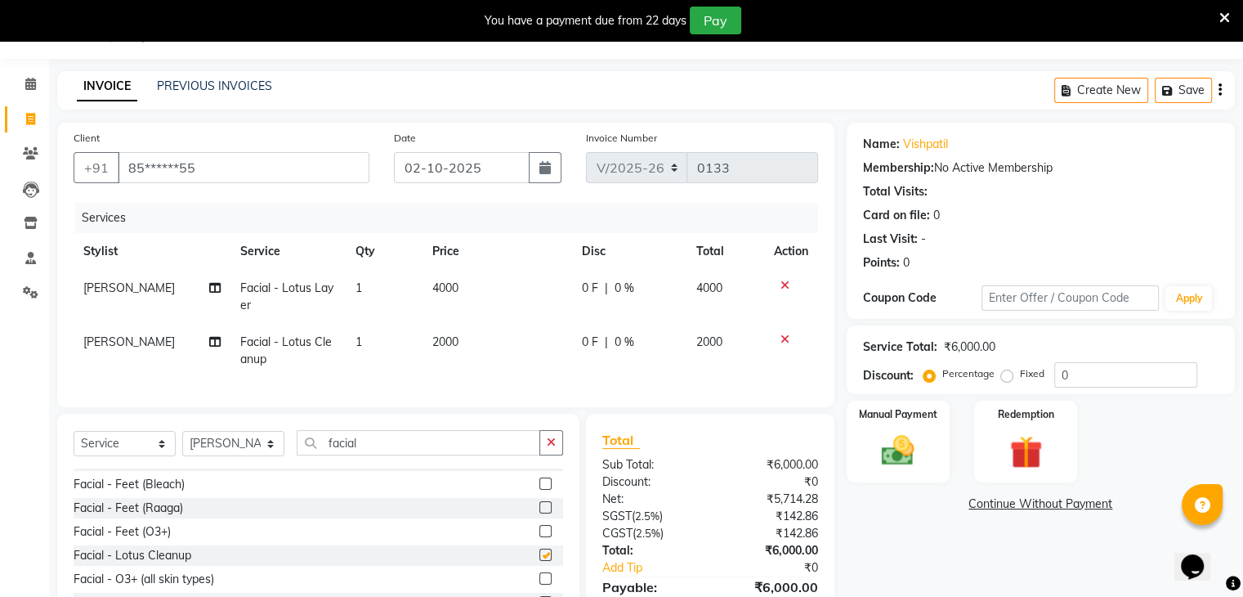
checkbox input "false"
click at [784, 284] on icon at bounding box center [784, 284] width 9 height 11
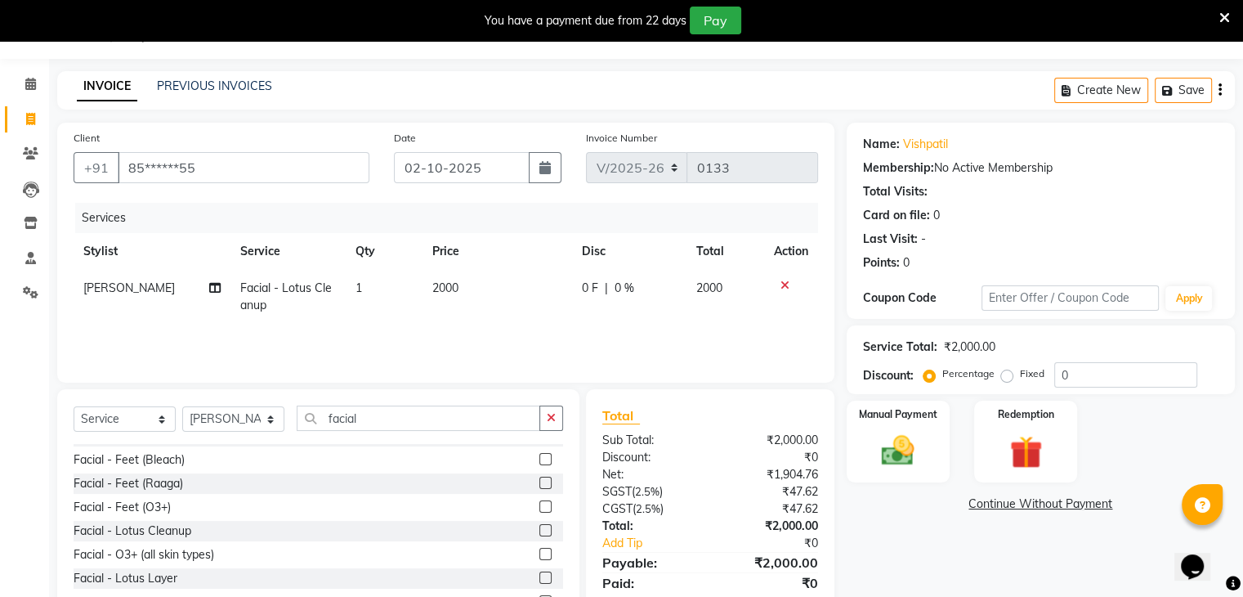
scroll to position [100, 0]
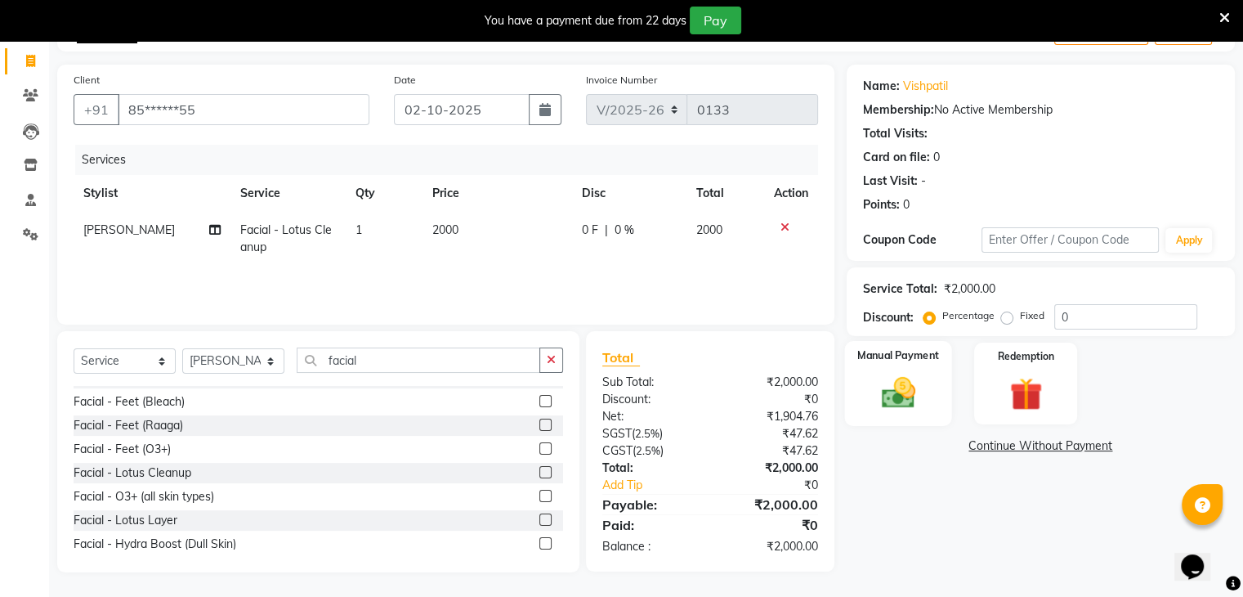
click at [902, 403] on img at bounding box center [897, 392] width 55 height 39
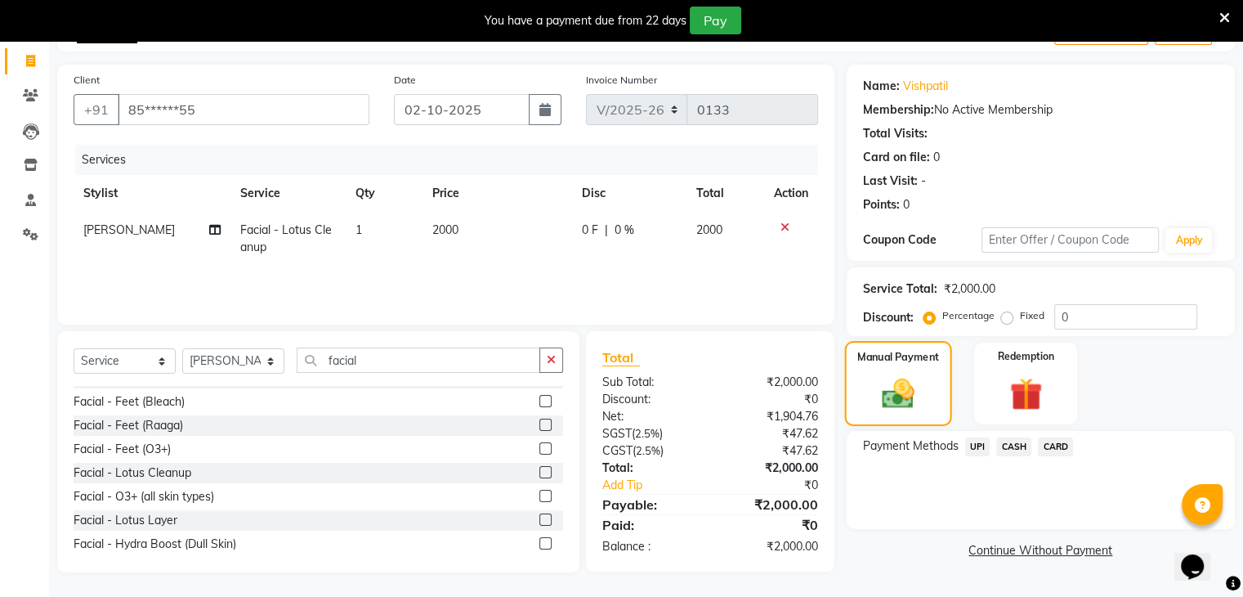
click at [902, 403] on img at bounding box center [898, 394] width 52 height 38
click at [981, 441] on span "UPI" at bounding box center [977, 446] width 25 height 19
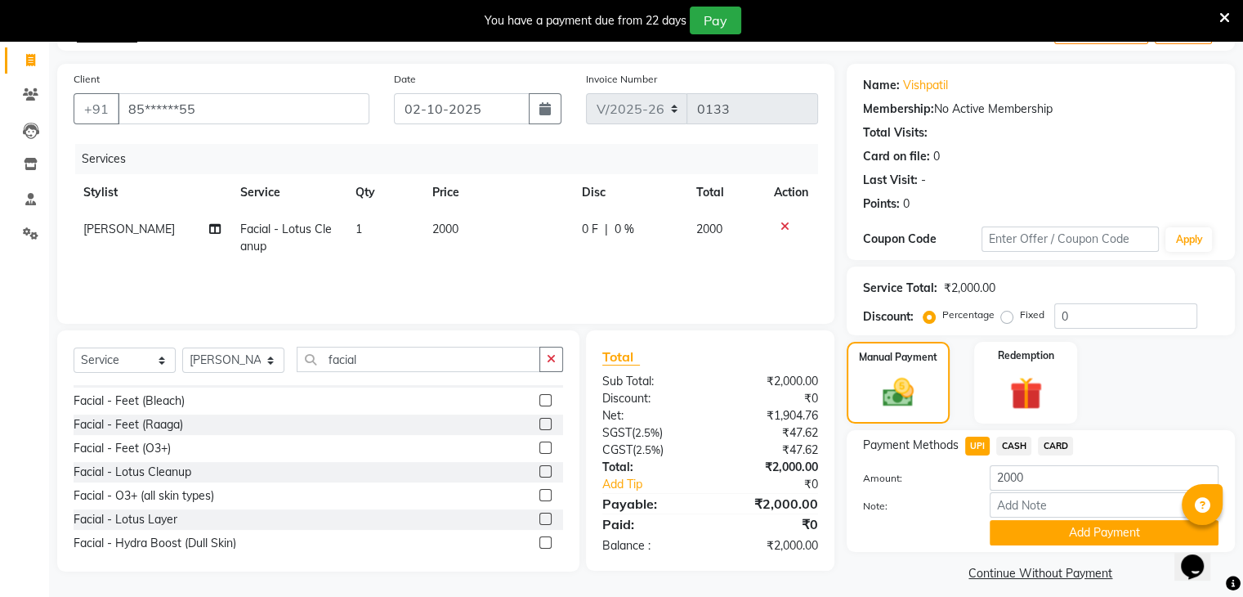
click at [1008, 439] on span "CASH" at bounding box center [1013, 445] width 35 height 19
click at [1027, 534] on button "Add Payment" at bounding box center [1104, 532] width 229 height 25
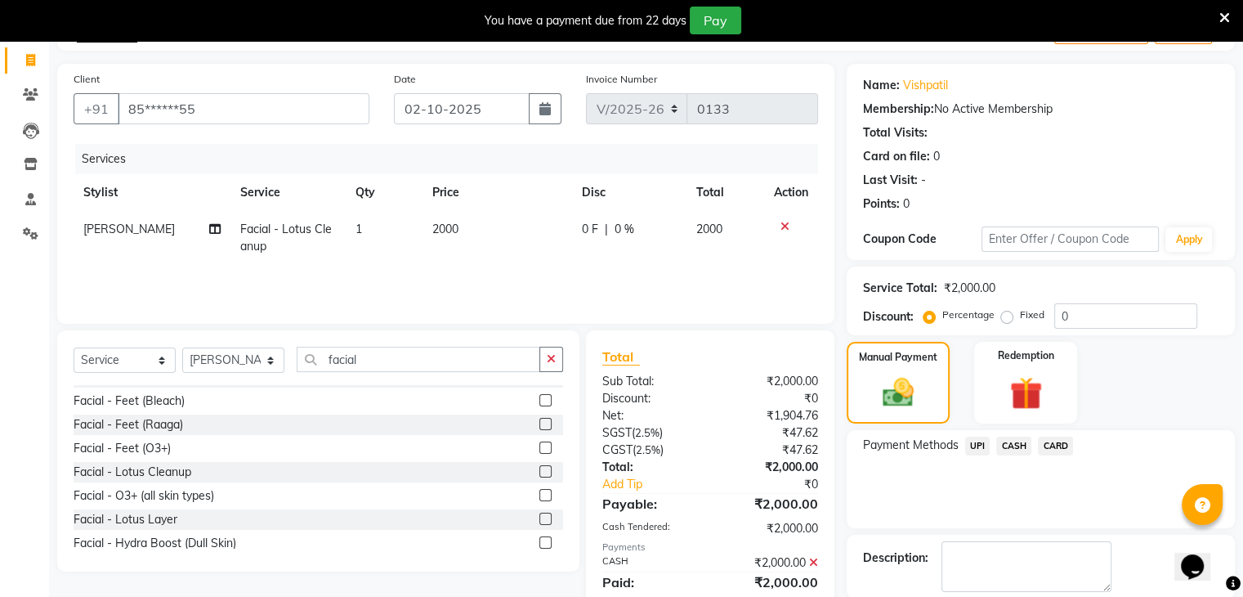
scroll to position [180, 0]
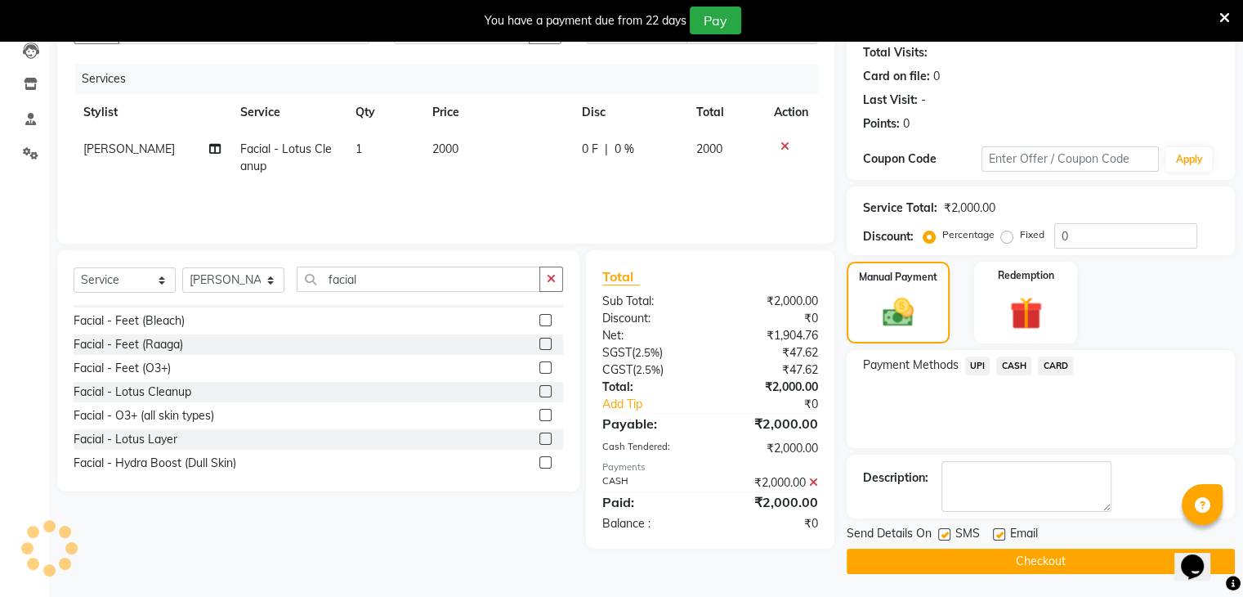
click at [945, 528] on label at bounding box center [944, 534] width 12 height 12
click at [945, 530] on input "checkbox" at bounding box center [943, 535] width 11 height 11
checkbox input "false"
click at [898, 563] on button "Checkout" at bounding box center [1041, 560] width 388 height 25
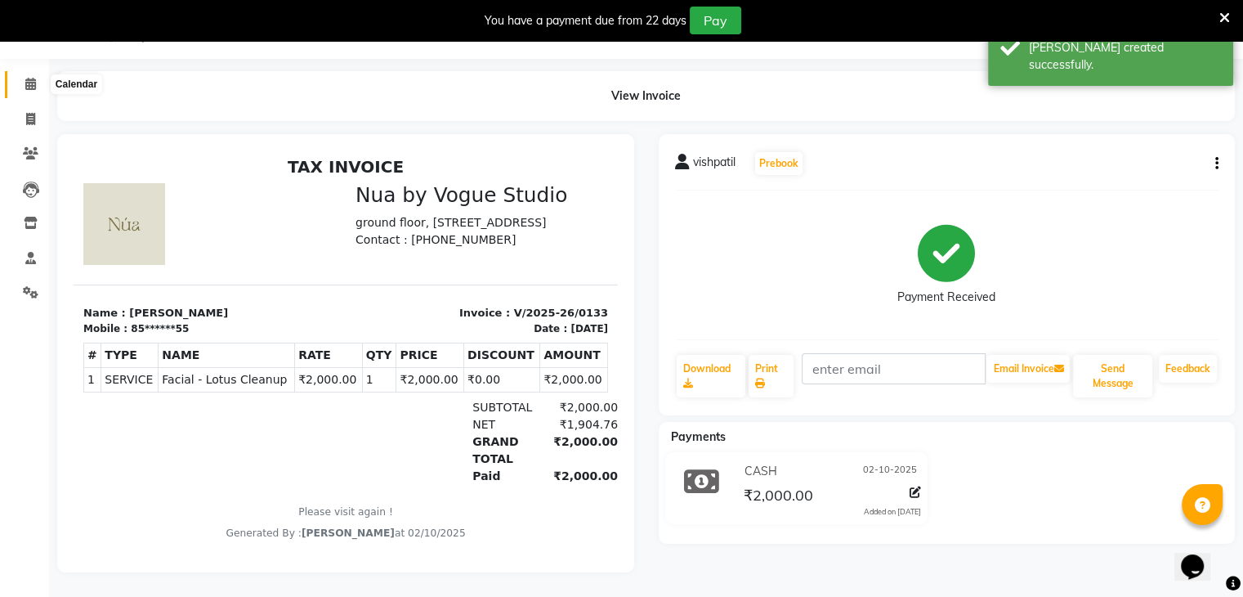
click at [21, 75] on span at bounding box center [30, 84] width 29 height 19
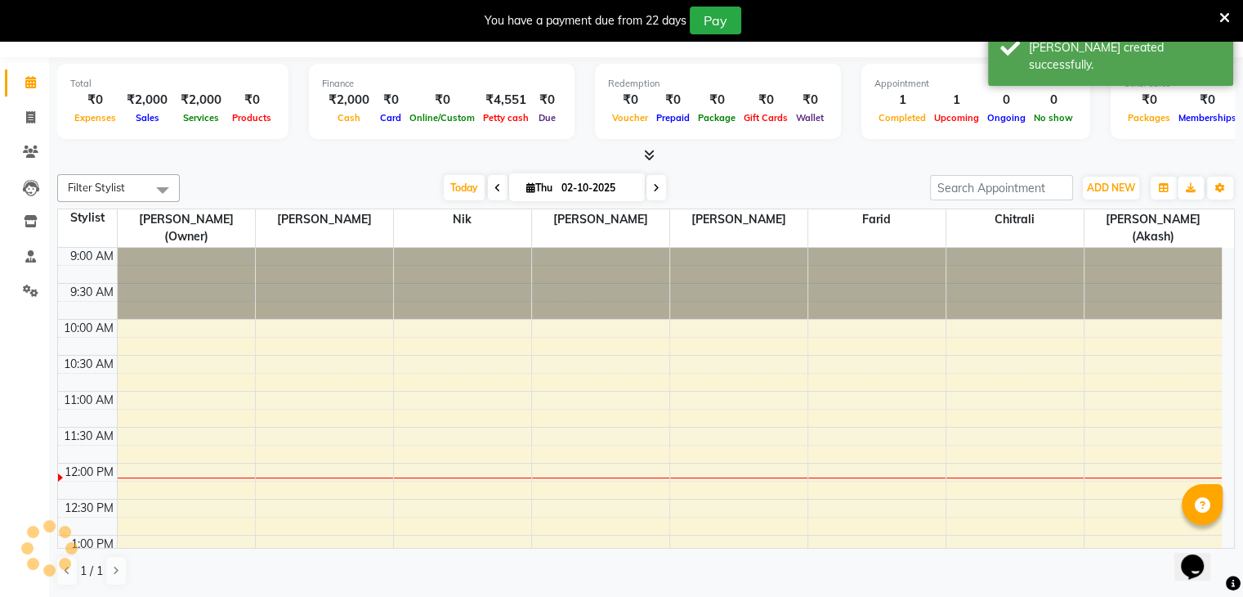
scroll to position [41, 0]
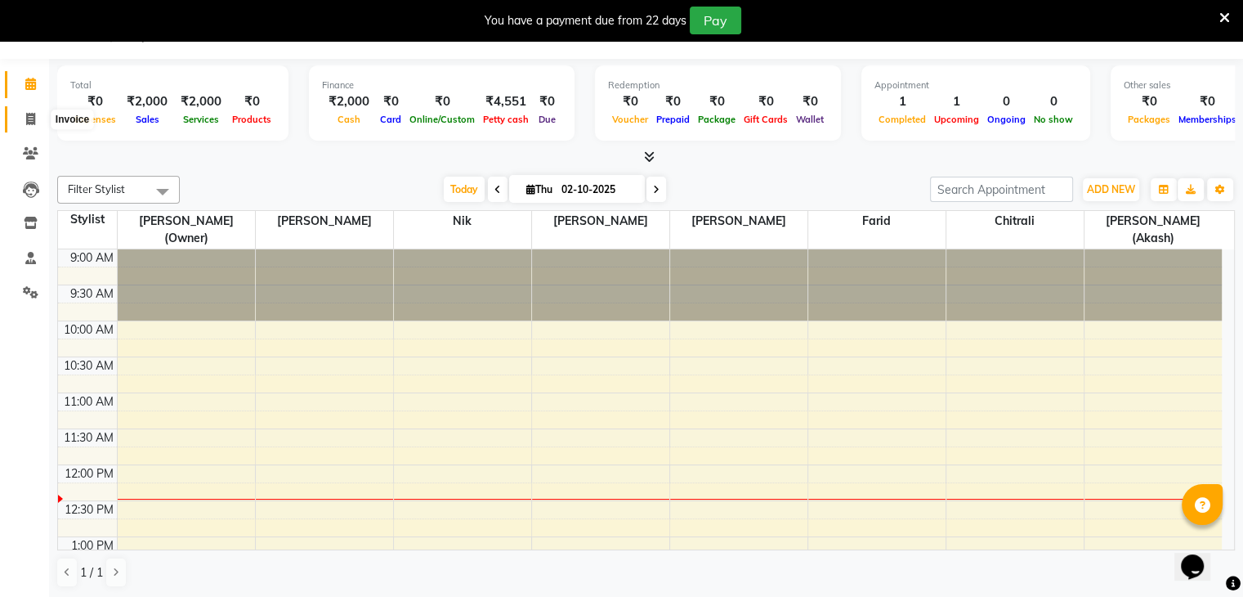
click at [20, 125] on span at bounding box center [30, 119] width 29 height 19
select select "8764"
select select "service"
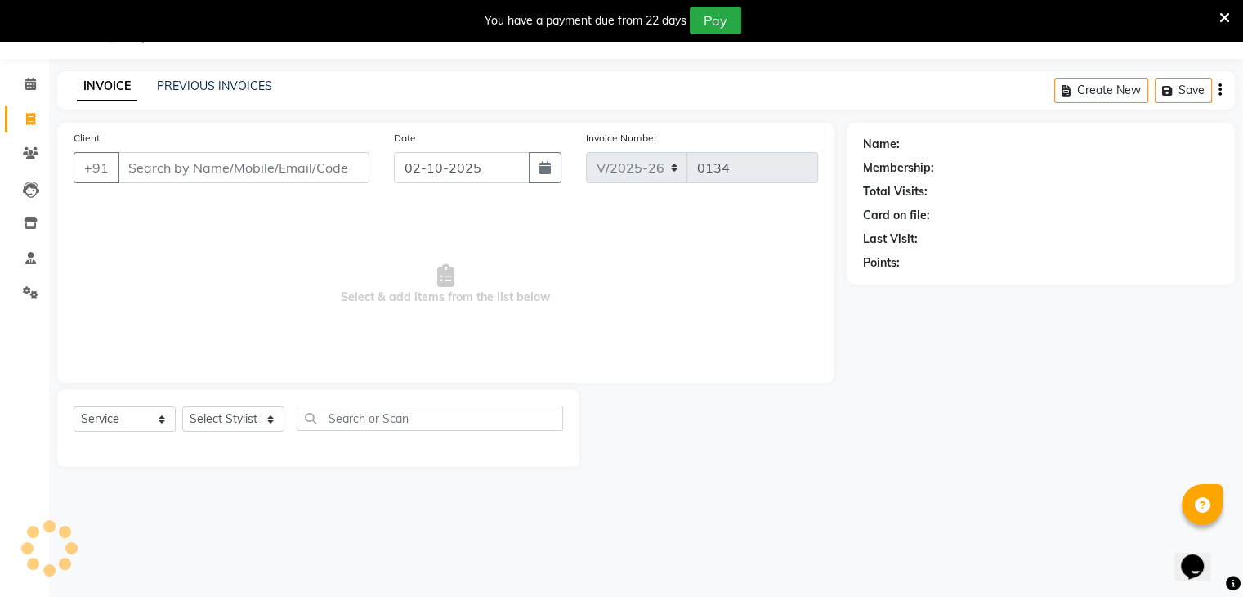
click at [20, 125] on span at bounding box center [30, 119] width 29 height 19
select select "8764"
select select "service"
click at [405, 154] on input "02-10-2025" at bounding box center [462, 167] width 136 height 31
select select "10"
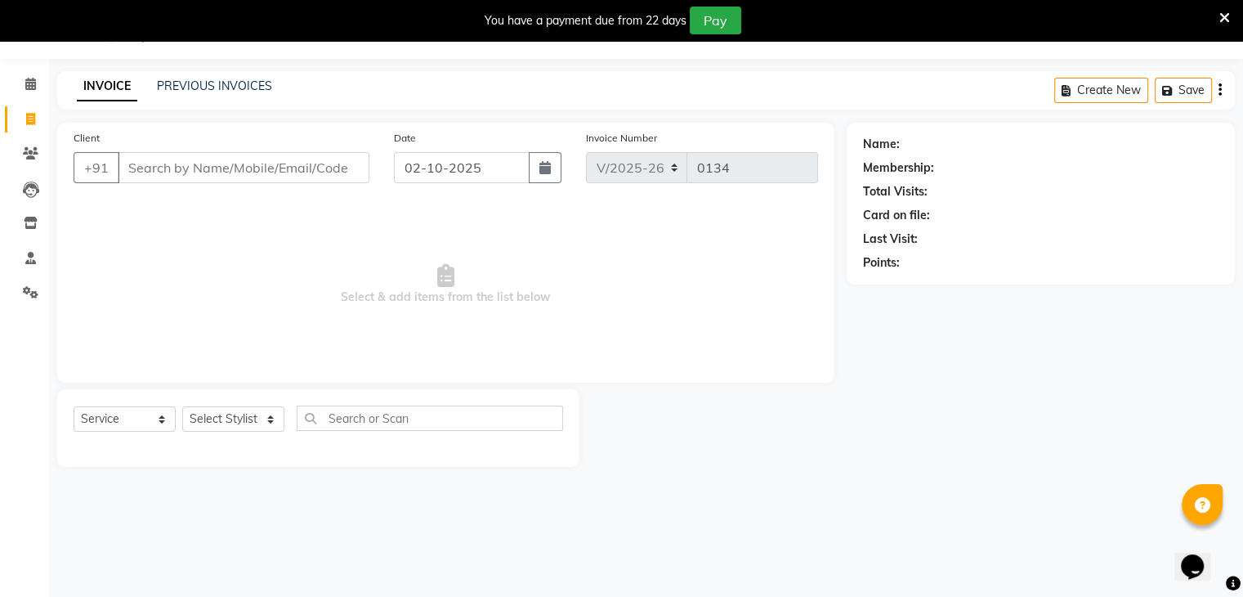
select select "2025"
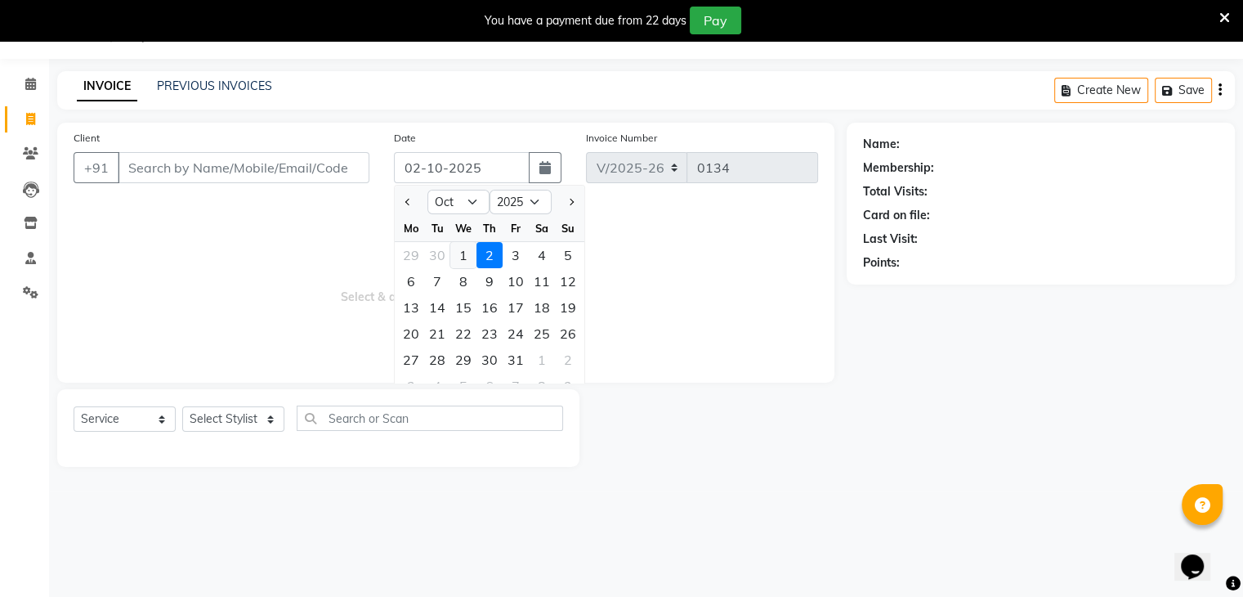
click at [455, 251] on div "1" at bounding box center [463, 255] width 26 height 26
type input "01-10-2025"
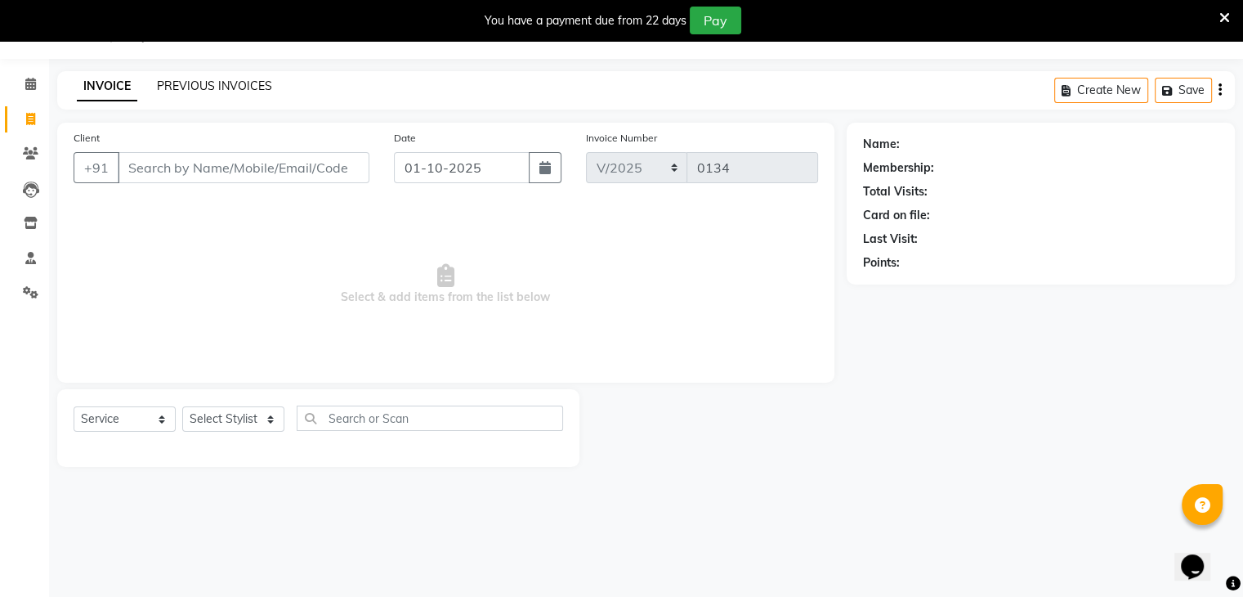
click at [209, 84] on link "PREVIOUS INVOICES" at bounding box center [214, 85] width 115 height 15
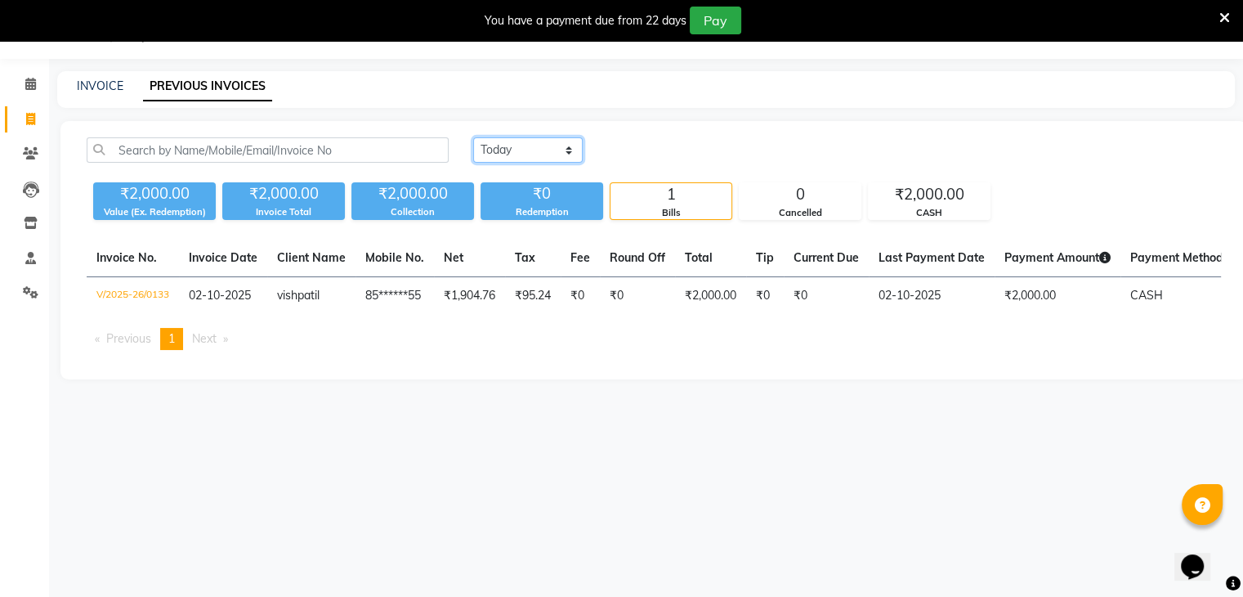
click at [501, 144] on select "[DATE] [DATE] Custom Range" at bounding box center [528, 149] width 110 height 25
select select "[DATE]"
click at [473, 137] on select "[DATE] [DATE] Custom Range" at bounding box center [528, 149] width 110 height 25
